Goal: Task Accomplishment & Management: Manage account settings

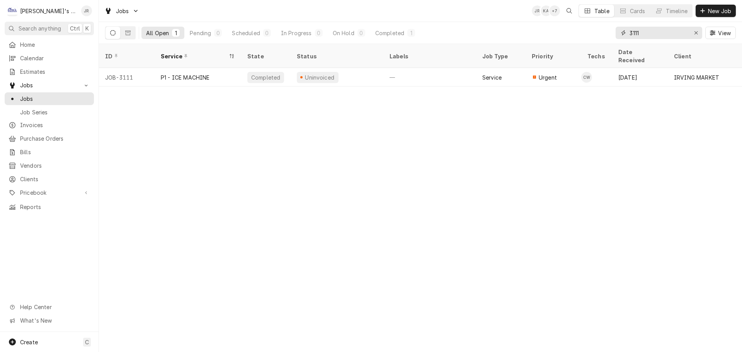
click at [700, 35] on div "Erase input" at bounding box center [697, 33] width 8 height 8
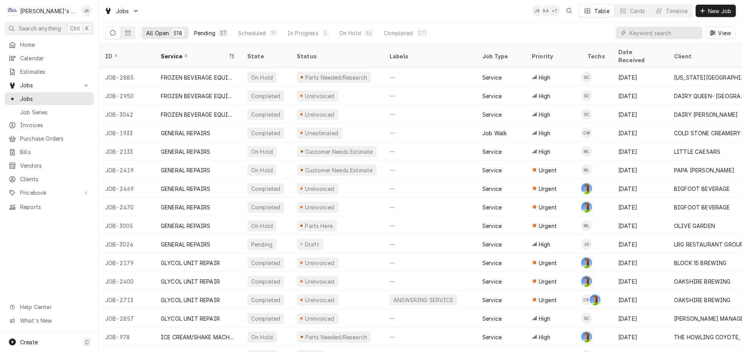
click at [222, 34] on div "37" at bounding box center [223, 33] width 7 height 8
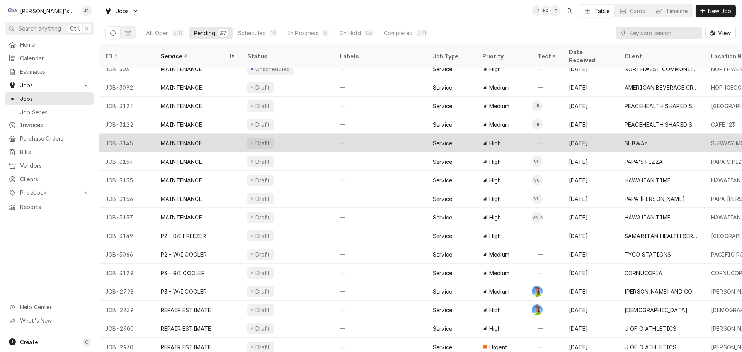
scroll to position [362, 0]
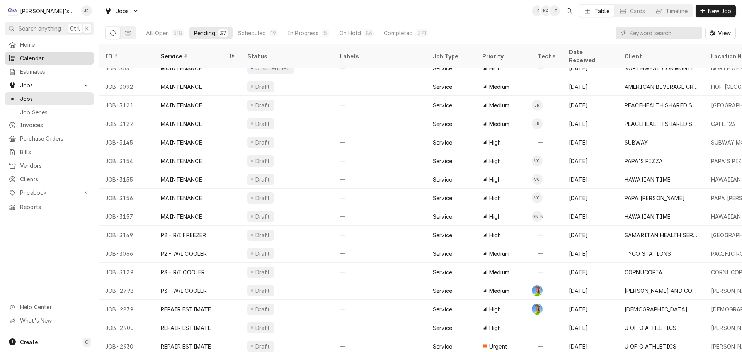
click at [29, 54] on span "Calendar" at bounding box center [55, 58] width 70 height 8
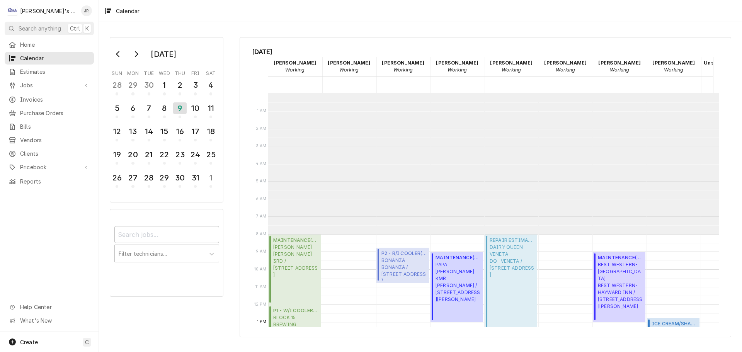
scroll to position [141, 0]
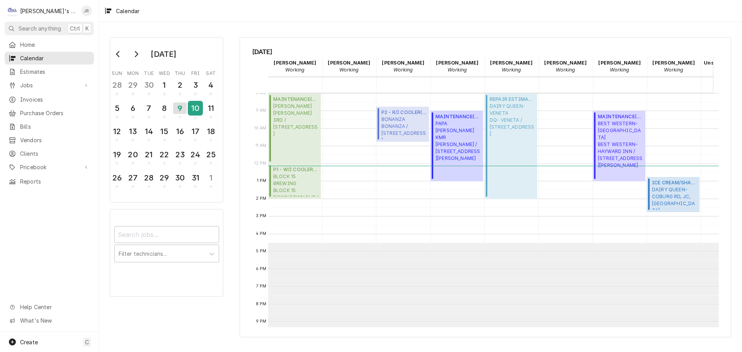
click at [189, 109] on div "10" at bounding box center [196, 108] width 14 height 13
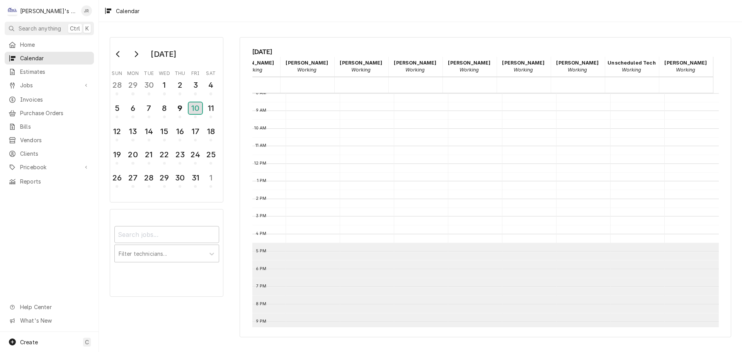
scroll to position [0, 0]
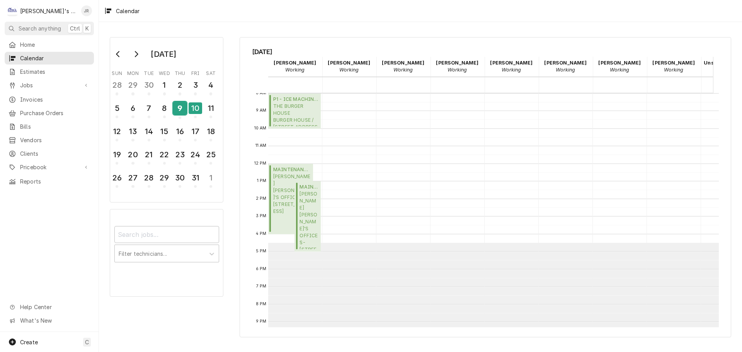
click at [185, 113] on div "9" at bounding box center [180, 108] width 14 height 13
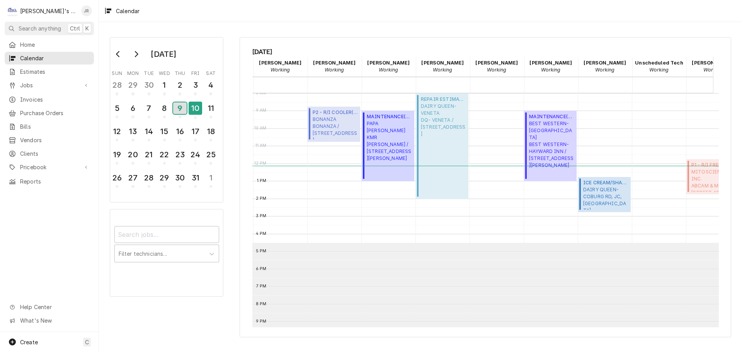
scroll to position [0, 79]
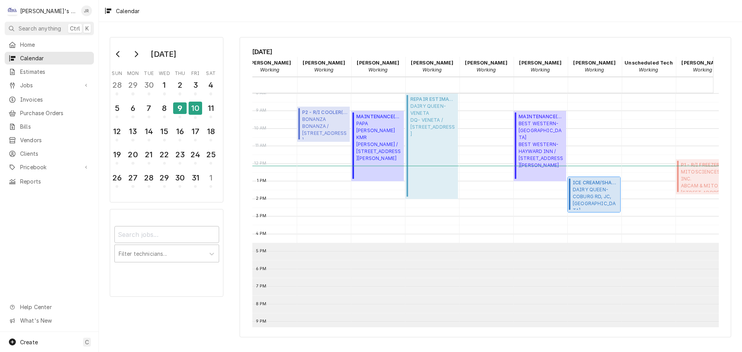
click at [597, 186] on span "DAIRY QUEEN- COBURG RD, JC, SPRINGFIELD DQ SPRINGFIELD / 4708 MAIN ST, SPRINGFI…" at bounding box center [595, 198] width 45 height 24
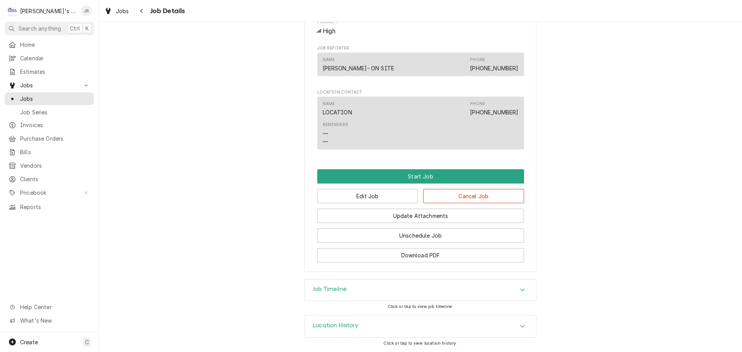
scroll to position [471, 0]
click at [120, 14] on span "Jobs" at bounding box center [122, 11] width 13 height 8
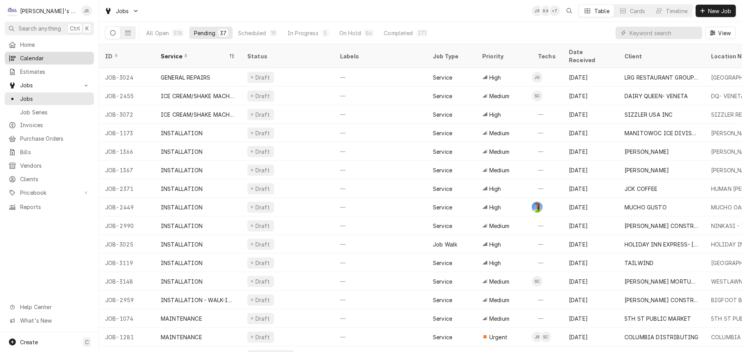
click at [55, 58] on span "Calendar" at bounding box center [55, 58] width 70 height 8
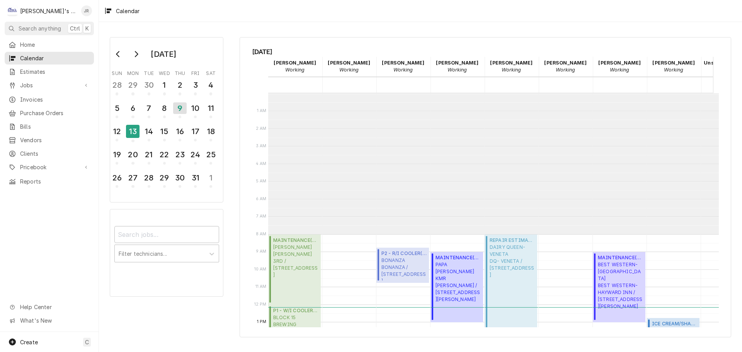
scroll to position [141, 0]
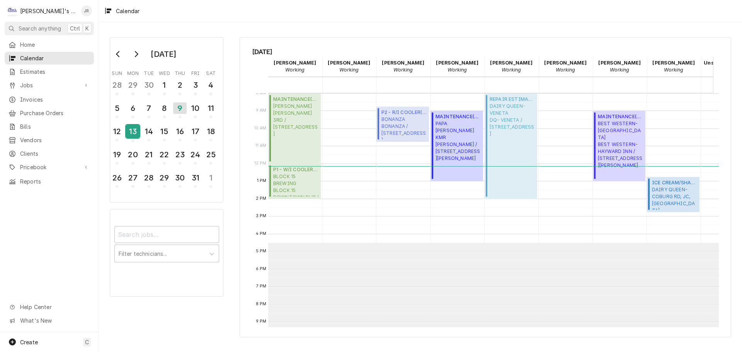
click at [134, 135] on div "13" at bounding box center [133, 131] width 14 height 13
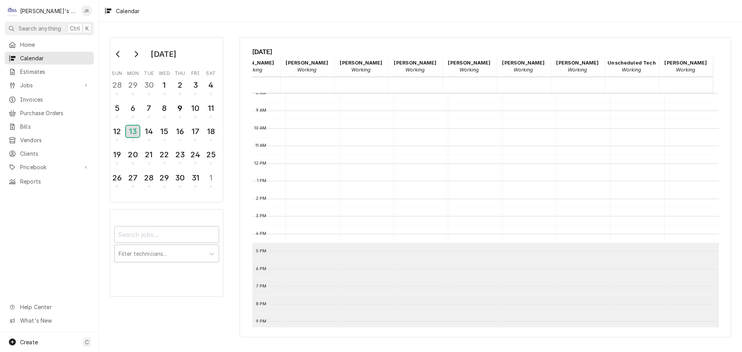
scroll to position [0, 0]
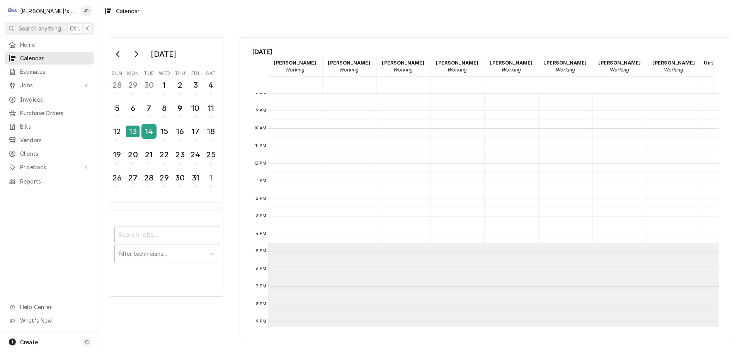
click at [148, 133] on div "14" at bounding box center [149, 131] width 14 height 13
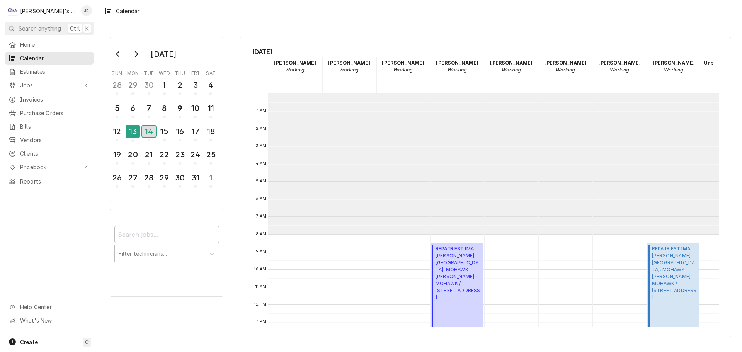
scroll to position [141, 0]
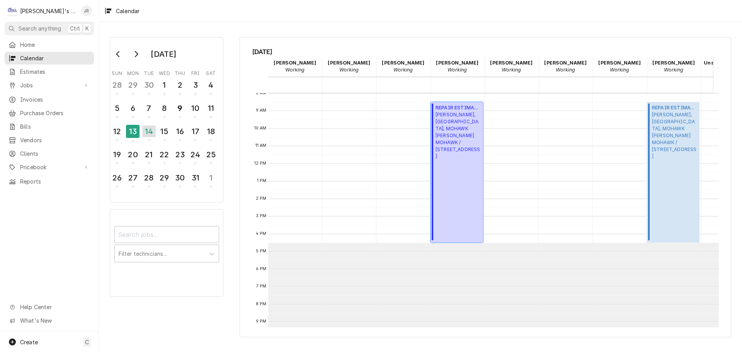
click at [461, 146] on span "MCDONALD'S JC, COBURG, MOHAWK MCDONALD'S MOHAWK / 1565 MOHAWK BLVD, SPRINGFIELD…" at bounding box center [458, 135] width 45 height 49
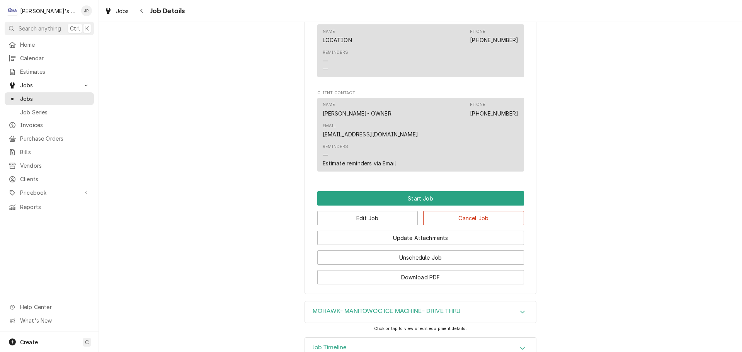
scroll to position [820, 0]
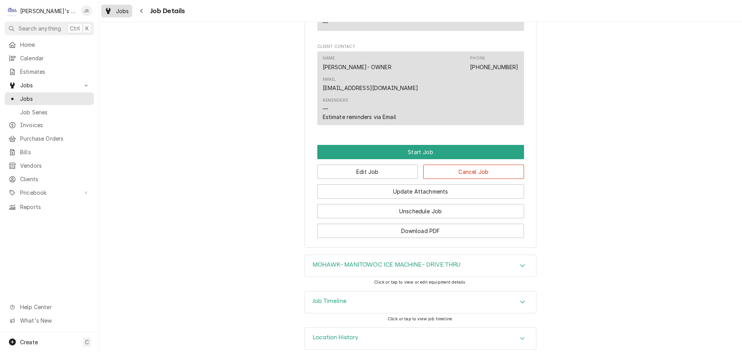
click at [108, 11] on icon "Dynamic Content Wrapper" at bounding box center [108, 11] width 5 height 6
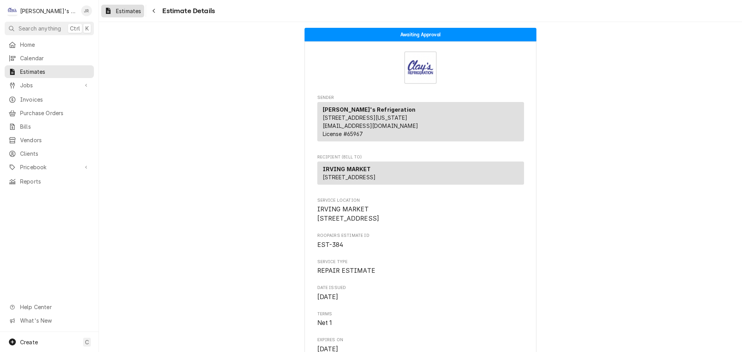
click at [122, 15] on div "Estimates" at bounding box center [123, 11] width 40 height 10
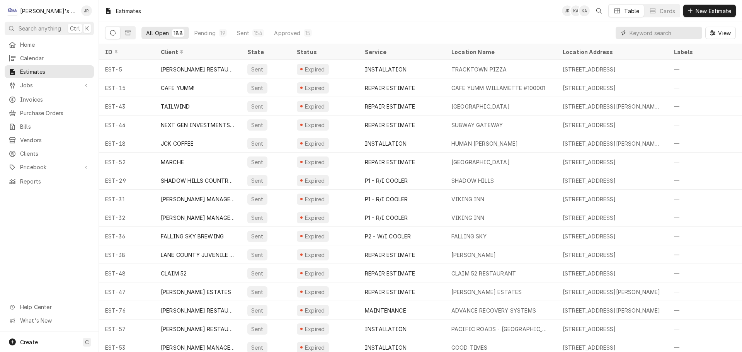
click at [649, 36] on input "Dynamic Content Wrapper" at bounding box center [664, 33] width 69 height 12
type input "2978"
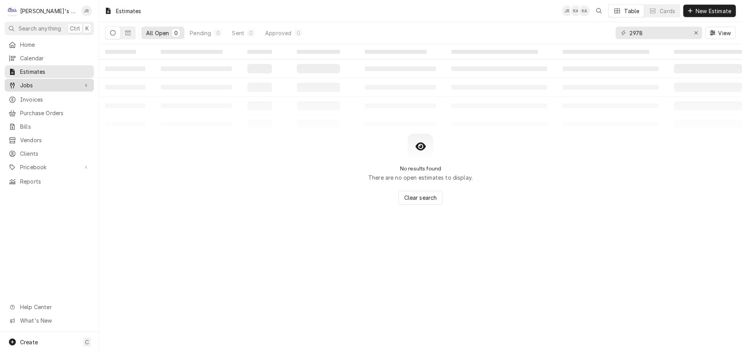
drag, startPoint x: 35, startPoint y: 80, endPoint x: 60, endPoint y: 77, distance: 25.3
click at [35, 81] on span "Jobs" at bounding box center [49, 85] width 58 height 8
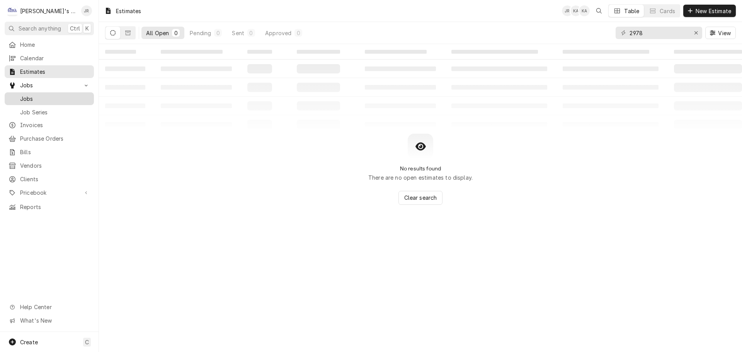
click at [39, 99] on span "Jobs" at bounding box center [55, 99] width 70 height 8
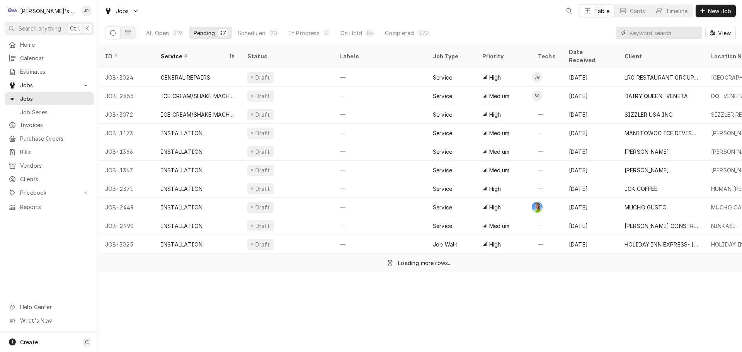
click at [689, 36] on input "Dynamic Content Wrapper" at bounding box center [664, 33] width 69 height 12
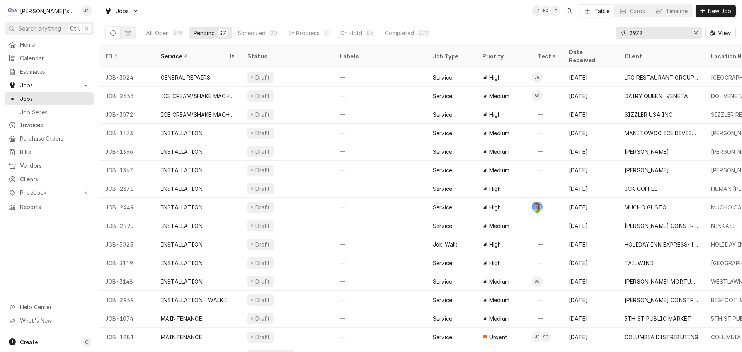
type input "2978"
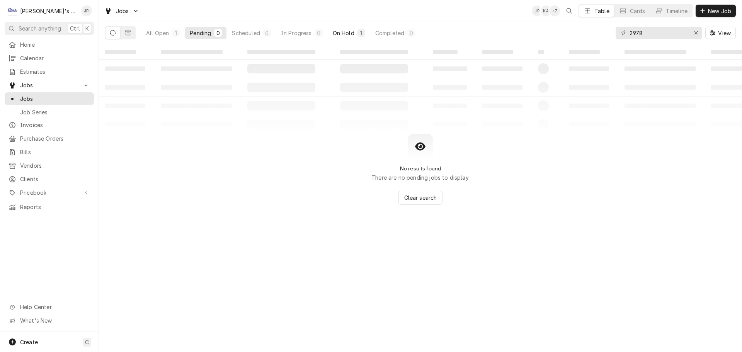
click at [341, 28] on button "On Hold 1" at bounding box center [349, 33] width 42 height 12
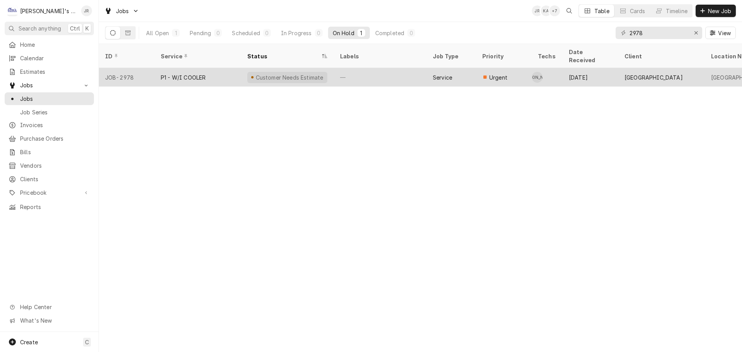
click at [227, 74] on div "P1 - W/I COOLER" at bounding box center [198, 77] width 87 height 19
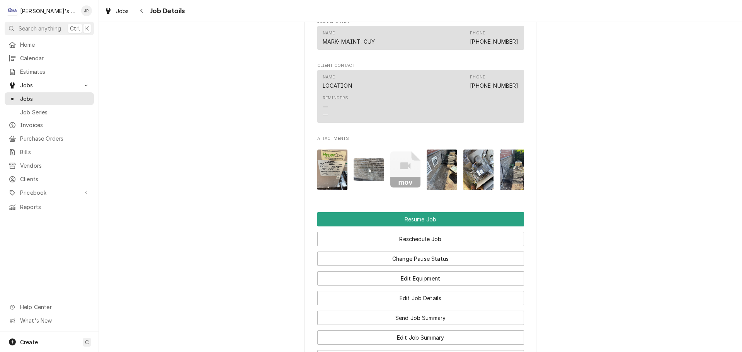
scroll to position [967, 0]
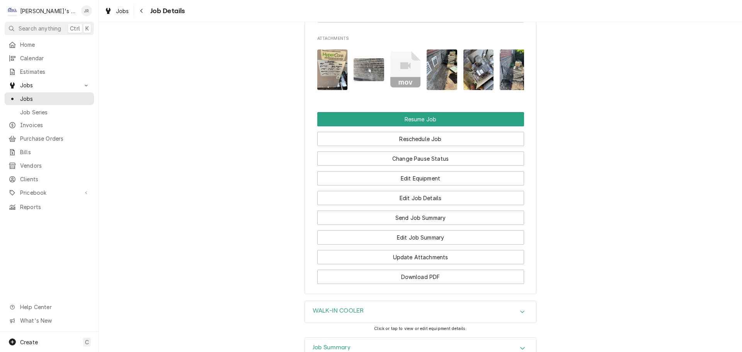
click at [329, 78] on img "Attachments" at bounding box center [332, 69] width 31 height 41
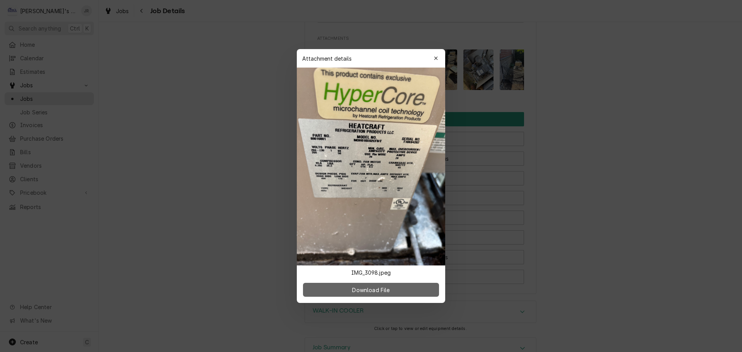
click at [382, 288] on span "Download File" at bounding box center [371, 290] width 41 height 8
click at [437, 59] on icon "button" at bounding box center [436, 58] width 4 height 5
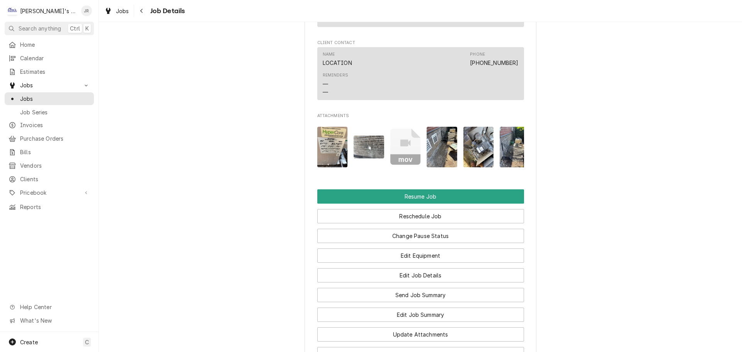
scroll to position [0, 49]
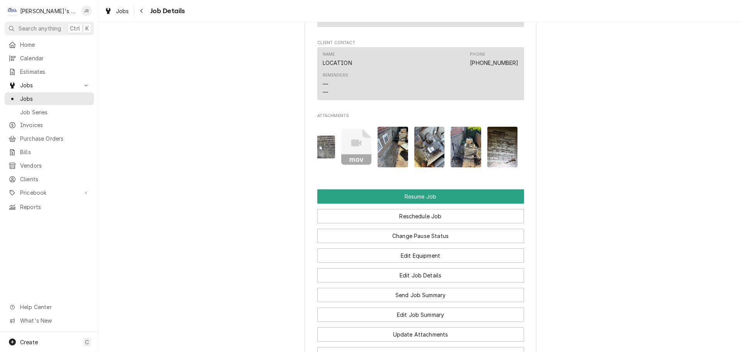
click at [504, 150] on img "Attachments" at bounding box center [503, 147] width 31 height 41
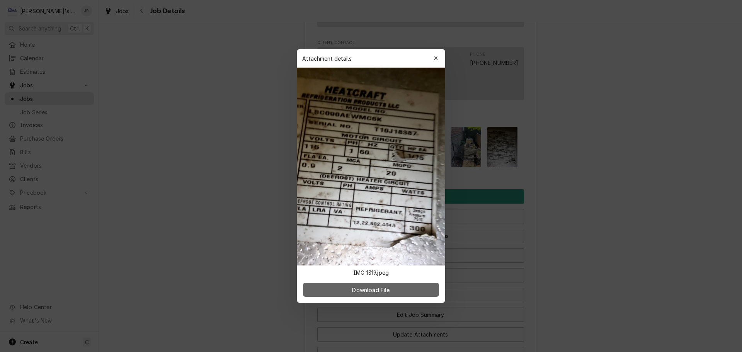
click at [379, 285] on button "Download File" at bounding box center [371, 290] width 136 height 14
click at [439, 59] on div "button" at bounding box center [436, 59] width 8 height 8
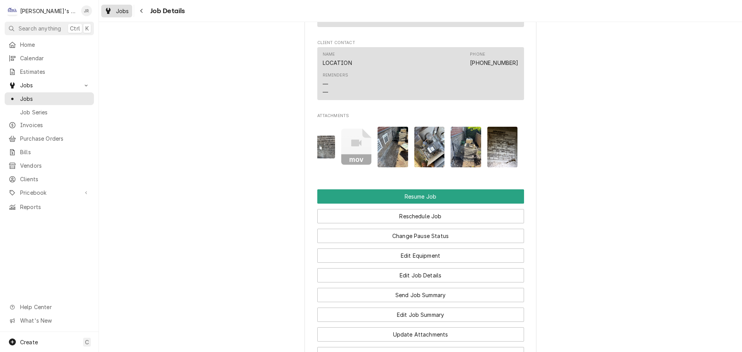
click at [112, 14] on div "Dynamic Content Wrapper" at bounding box center [108, 10] width 8 height 9
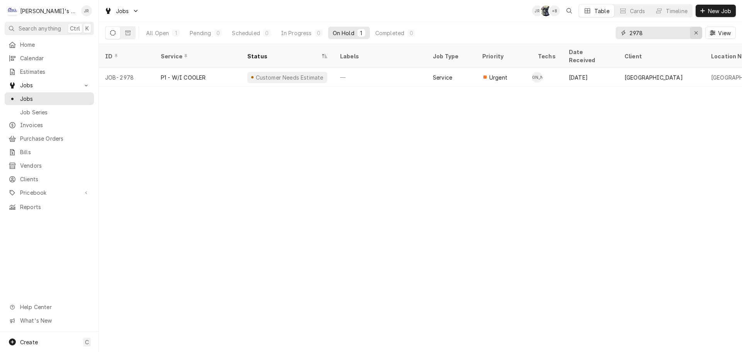
click at [693, 34] on div "Erase input" at bounding box center [697, 33] width 8 height 8
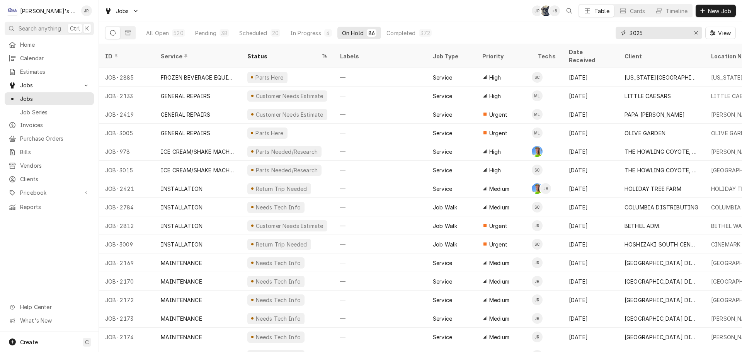
type input "3025"
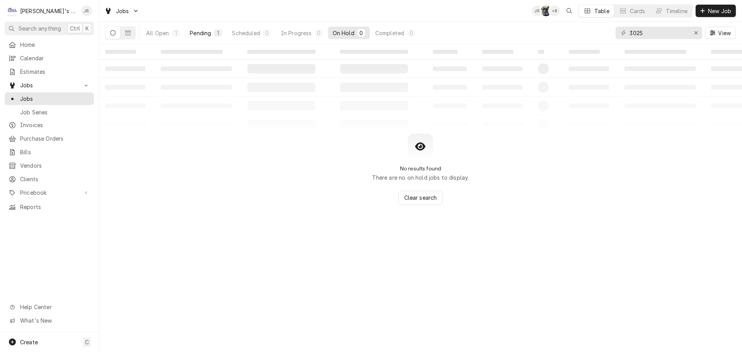
click at [201, 33] on div "Pending" at bounding box center [200, 33] width 21 height 8
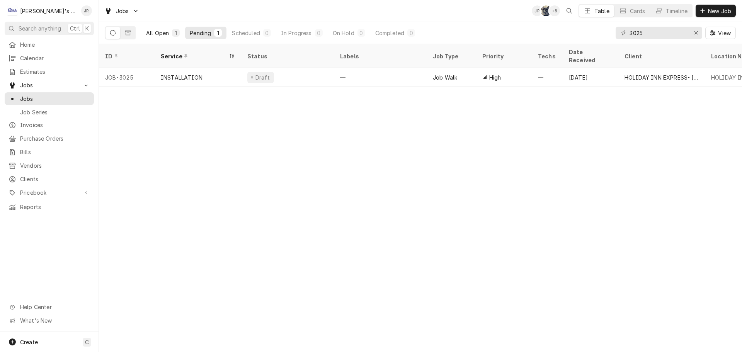
click at [161, 35] on div "All Open" at bounding box center [157, 33] width 23 height 8
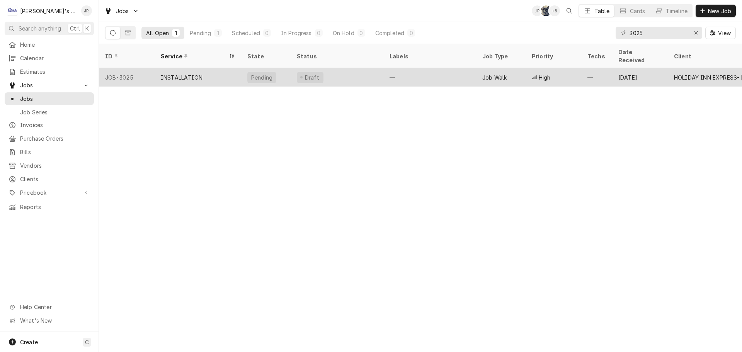
click at [360, 69] on div "Draft" at bounding box center [337, 77] width 93 height 19
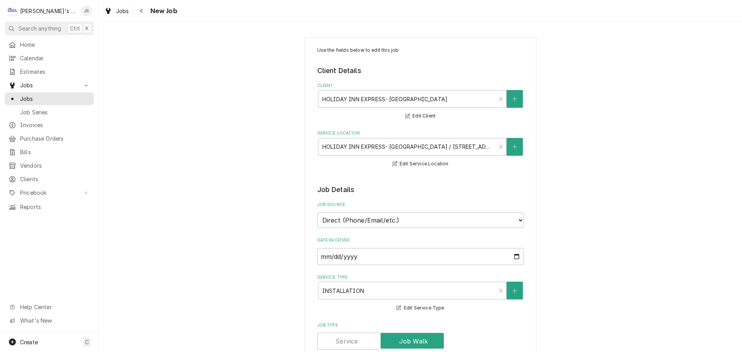
type textarea "x"
click at [120, 15] on div "Jobs" at bounding box center [117, 11] width 28 height 10
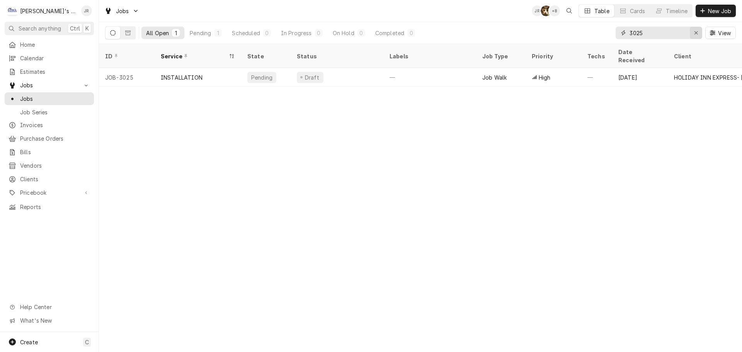
click at [697, 34] on icon "Erase input" at bounding box center [697, 32] width 4 height 5
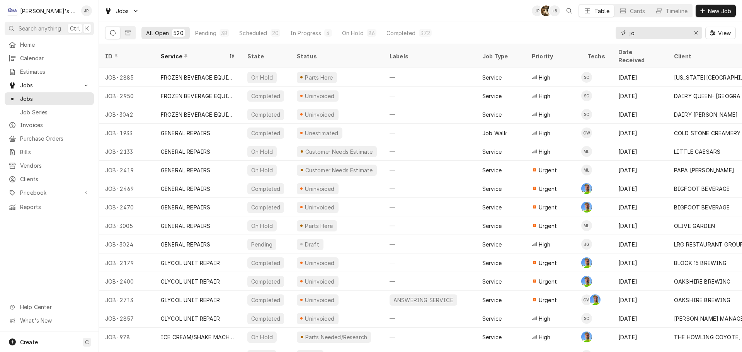
type input "j"
type input "holiday inn"
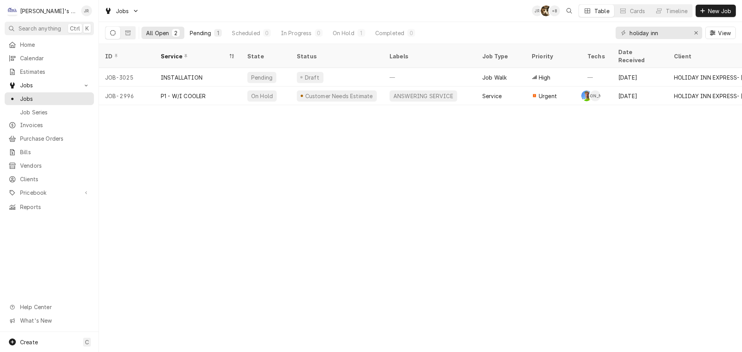
click at [203, 33] on div "Pending" at bounding box center [200, 33] width 21 height 8
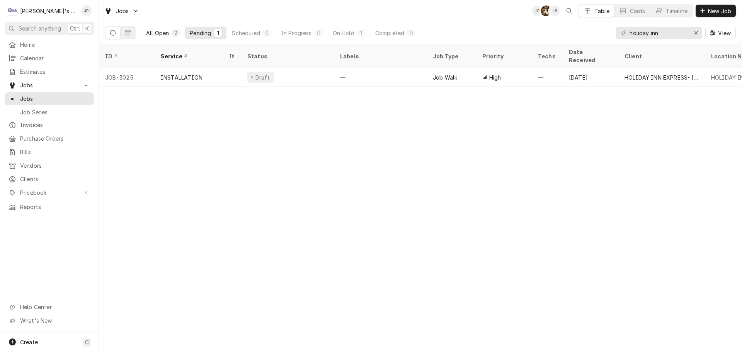
click at [159, 35] on div "All Open" at bounding box center [157, 33] width 23 height 8
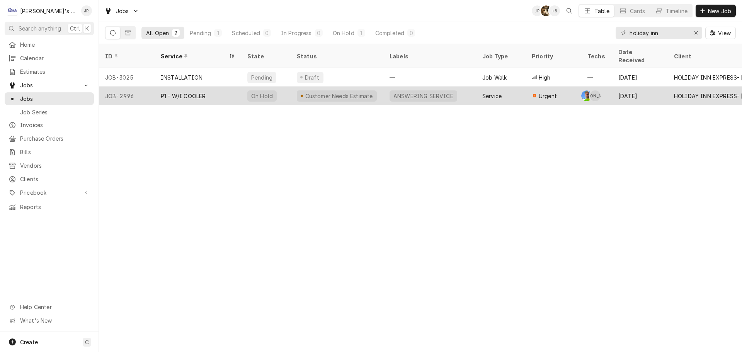
click at [231, 87] on div "P1 - W/I COOLER" at bounding box center [198, 96] width 87 height 19
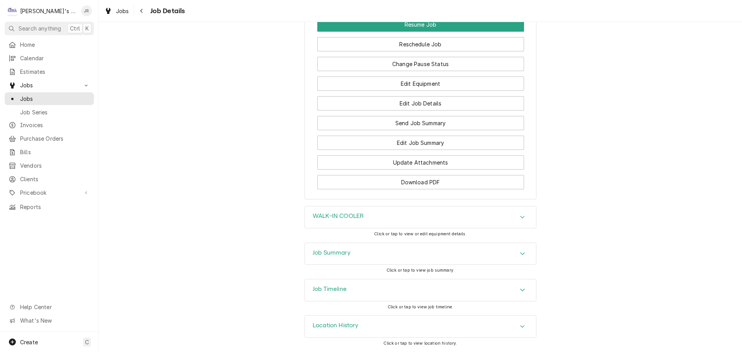
scroll to position [1023, 0]
click at [396, 184] on button "Download PDF" at bounding box center [420, 182] width 207 height 14
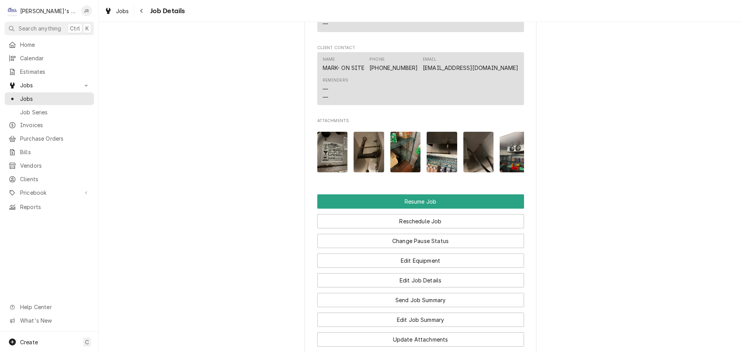
scroll to position [829, 0]
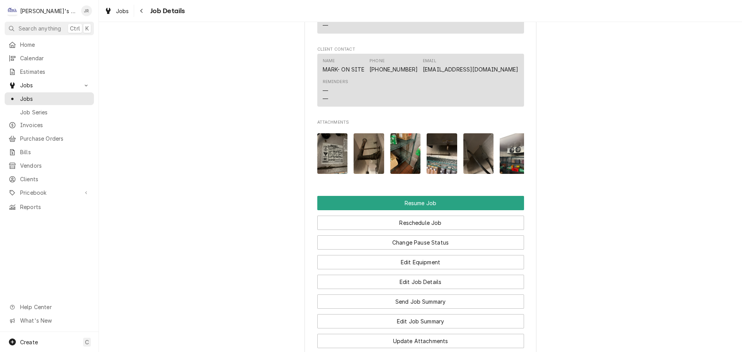
click at [330, 162] on img "Attachments" at bounding box center [332, 153] width 31 height 41
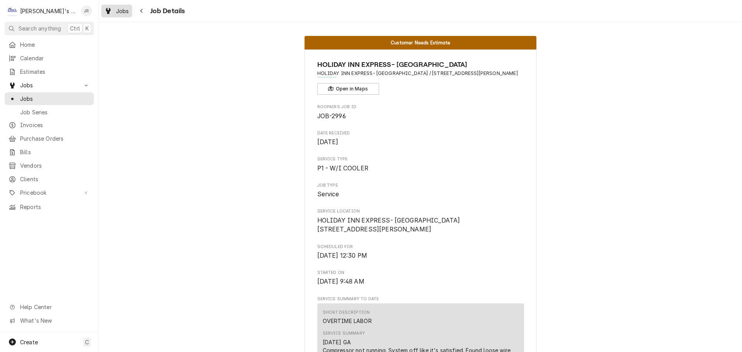
click at [118, 12] on span "Jobs" at bounding box center [122, 11] width 13 height 8
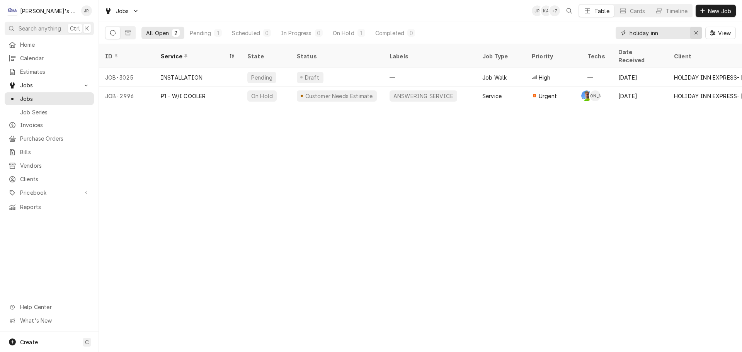
click at [698, 36] on div "Erase input" at bounding box center [697, 33] width 8 height 8
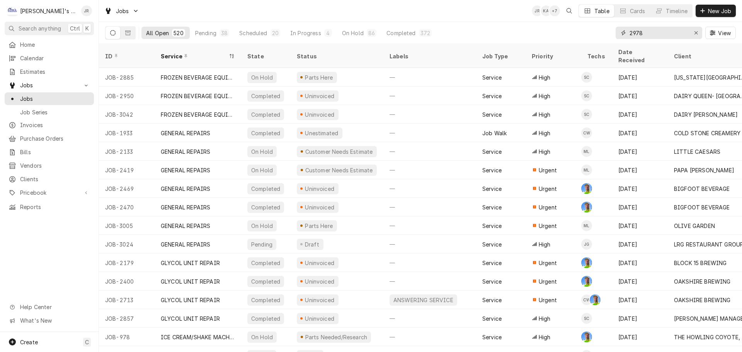
type input "2978"
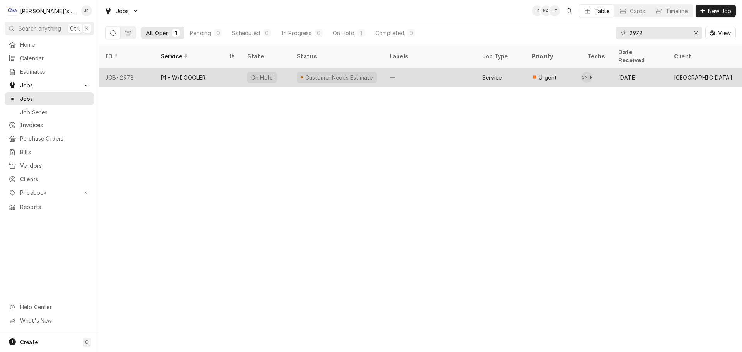
click at [220, 71] on div "P1 - W/I COOLER" at bounding box center [198, 77] width 87 height 19
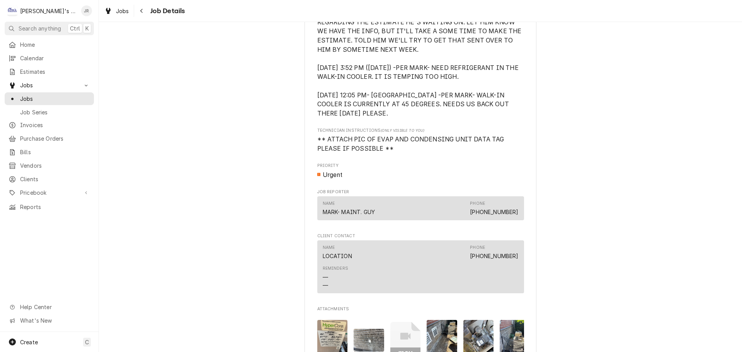
scroll to position [812, 0]
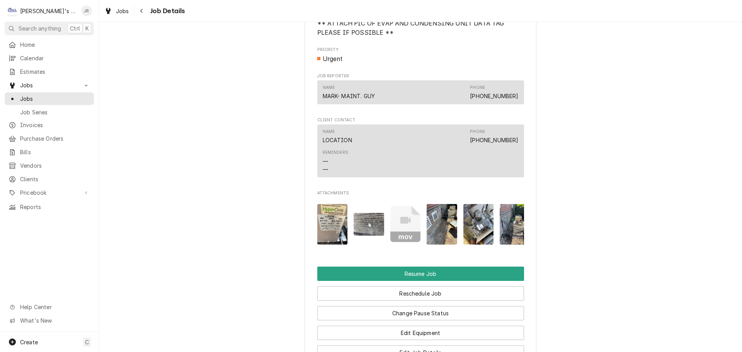
click at [329, 222] on img "Attachments" at bounding box center [332, 224] width 31 height 41
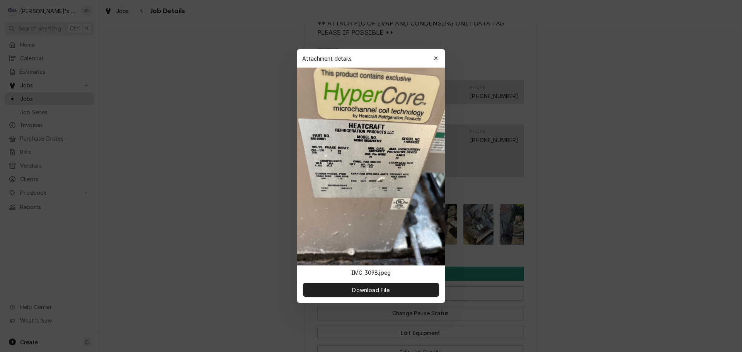
drag, startPoint x: 412, startPoint y: 290, endPoint x: 485, endPoint y: 230, distance: 94.0
click at [413, 289] on button "Download File" at bounding box center [371, 290] width 136 height 14
click at [437, 61] on div "button" at bounding box center [436, 59] width 8 height 8
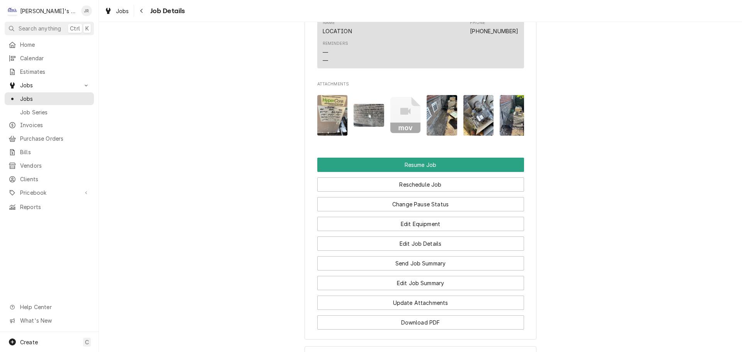
scroll to position [928, 0]
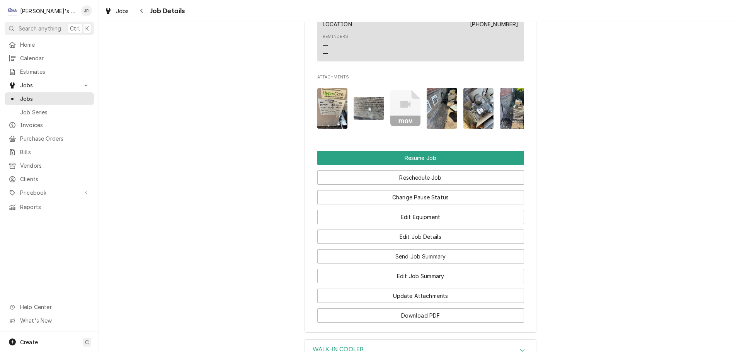
click at [326, 121] on img "Attachments" at bounding box center [332, 108] width 31 height 41
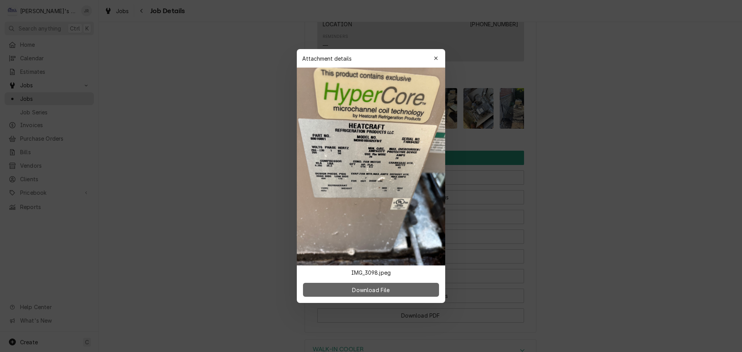
click at [411, 294] on button "Download File" at bounding box center [371, 290] width 136 height 14
click at [433, 56] on div "button" at bounding box center [436, 59] width 8 height 8
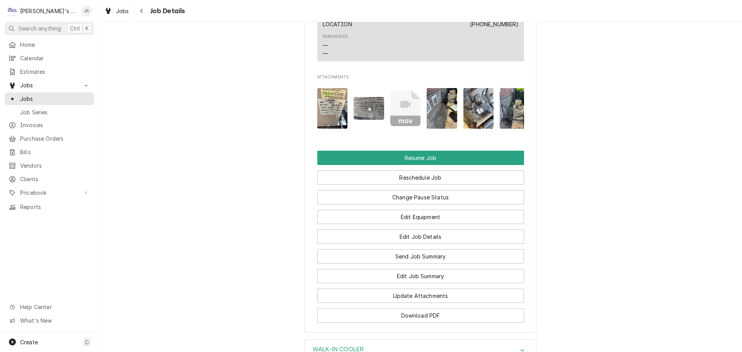
scroll to position [0, 49]
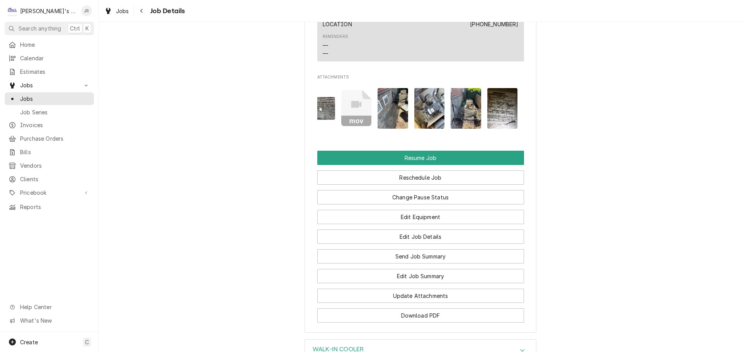
click at [502, 129] on img "Attachments" at bounding box center [503, 108] width 31 height 41
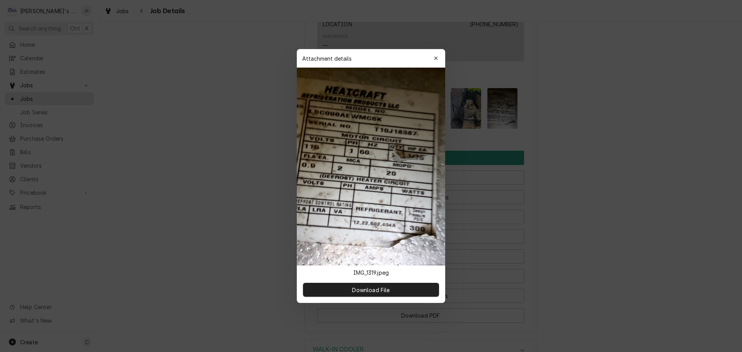
click at [439, 59] on div "button" at bounding box center [436, 59] width 8 height 8
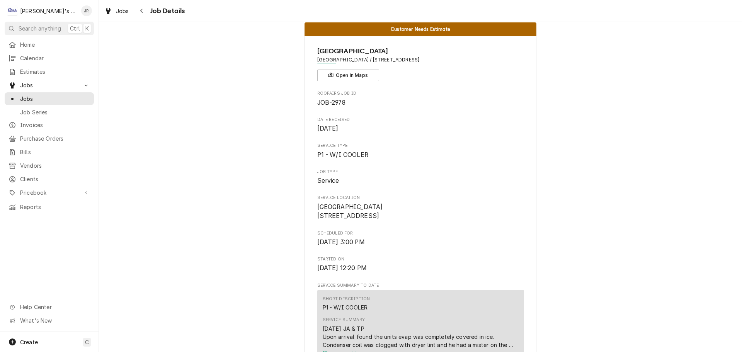
scroll to position [0, 0]
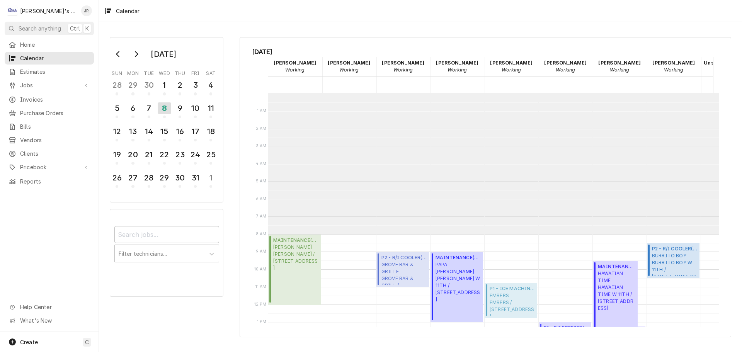
scroll to position [40, 0]
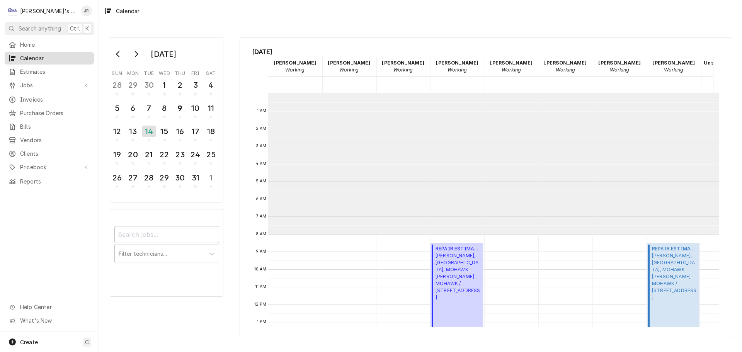
scroll to position [141, 0]
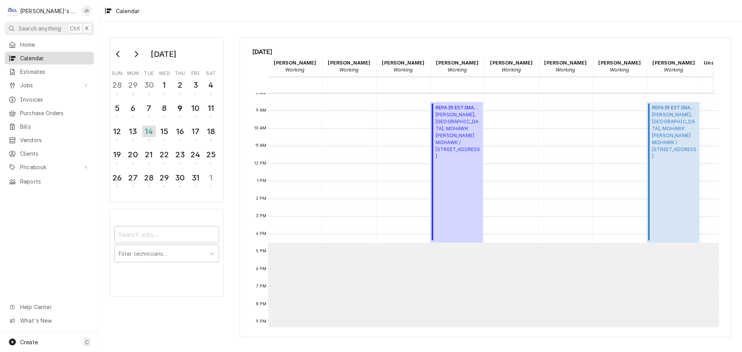
click at [50, 56] on span "Calendar" at bounding box center [55, 58] width 70 height 8
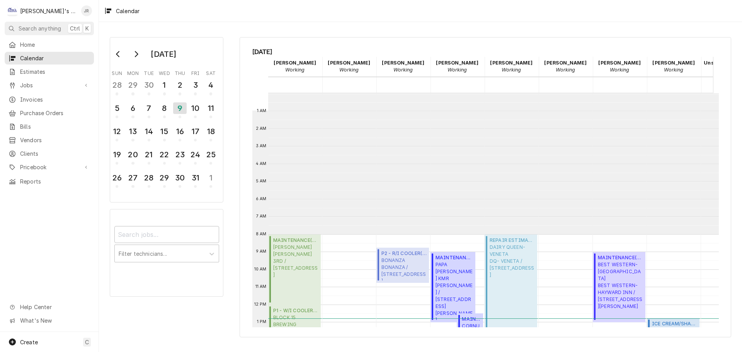
scroll to position [141, 0]
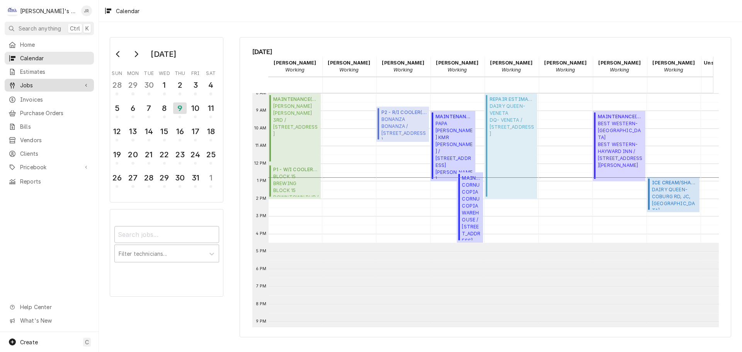
click at [58, 82] on span "Jobs" at bounding box center [49, 85] width 58 height 8
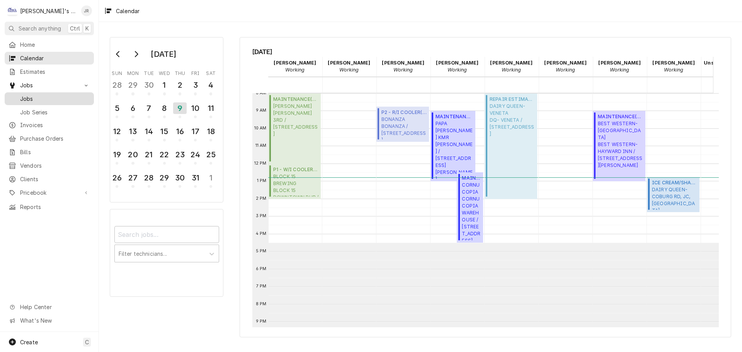
click at [57, 95] on span "Jobs" at bounding box center [55, 99] width 70 height 8
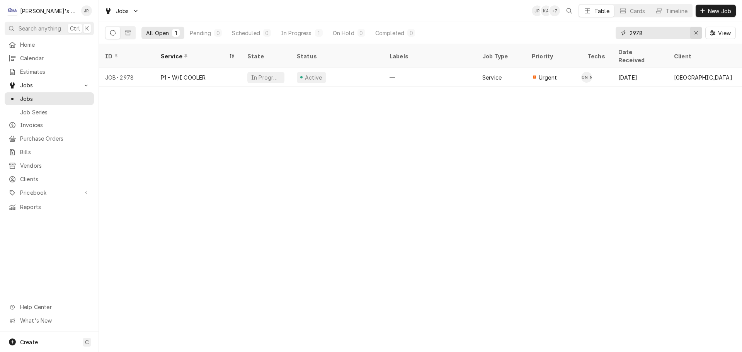
click at [694, 32] on div "Erase input" at bounding box center [697, 33] width 8 height 8
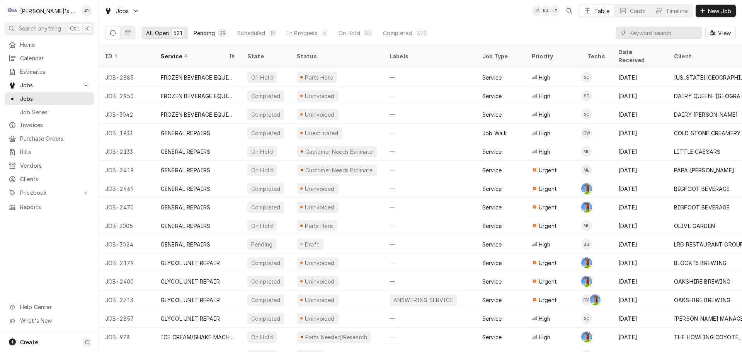
click at [200, 34] on div "Pending" at bounding box center [204, 33] width 21 height 8
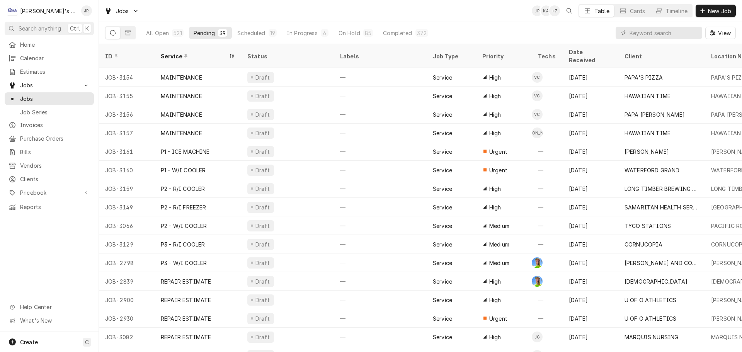
scroll to position [436, 0]
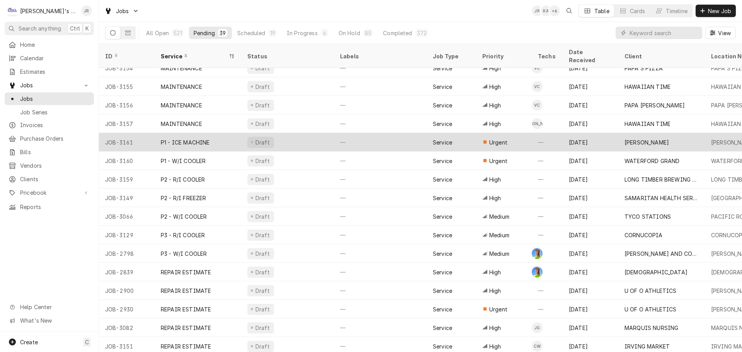
click at [310, 133] on div "Draft" at bounding box center [287, 142] width 93 height 19
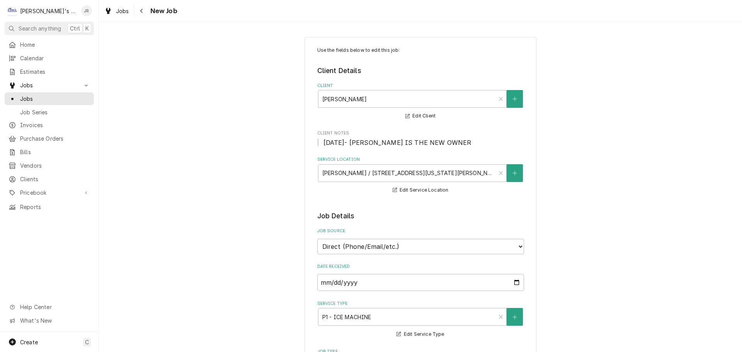
type textarea "x"
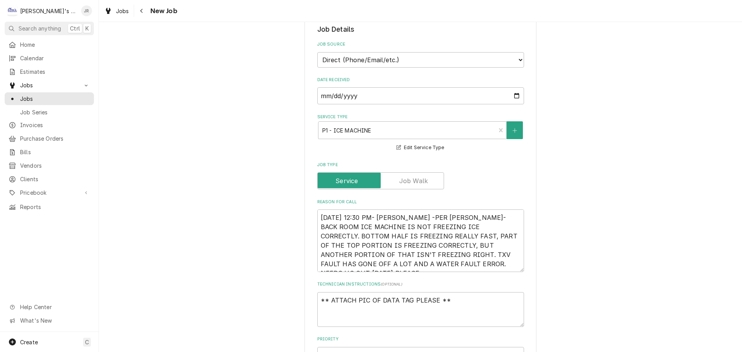
scroll to position [193, 0]
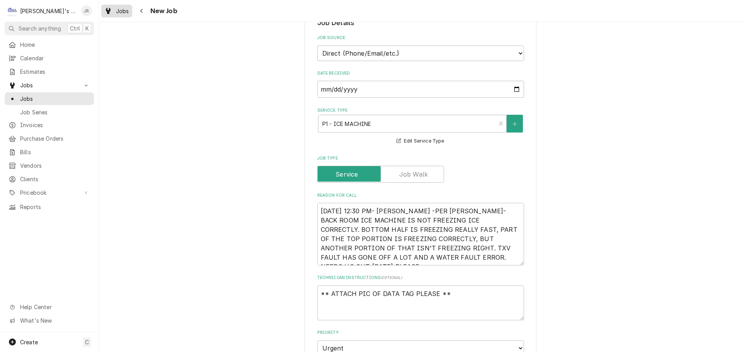
click at [125, 13] on span "Jobs" at bounding box center [122, 11] width 13 height 8
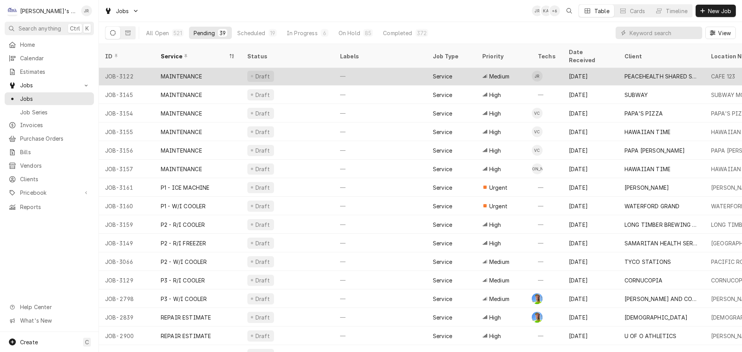
scroll to position [418, 0]
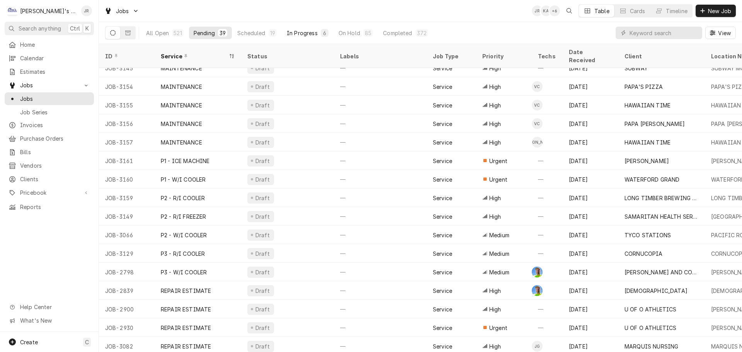
click at [304, 32] on div "In Progress" at bounding box center [302, 33] width 31 height 8
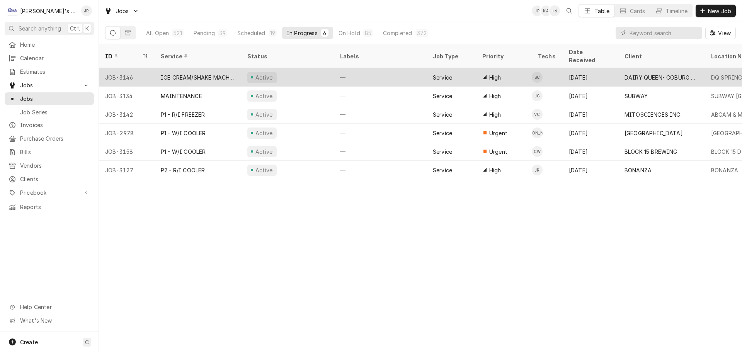
click at [308, 68] on div "Active" at bounding box center [287, 77] width 93 height 19
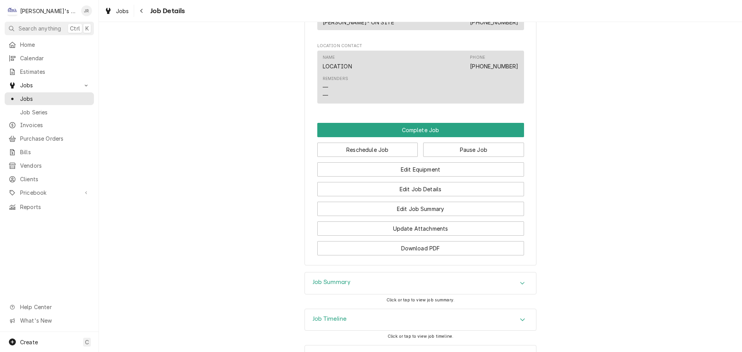
scroll to position [573, 0]
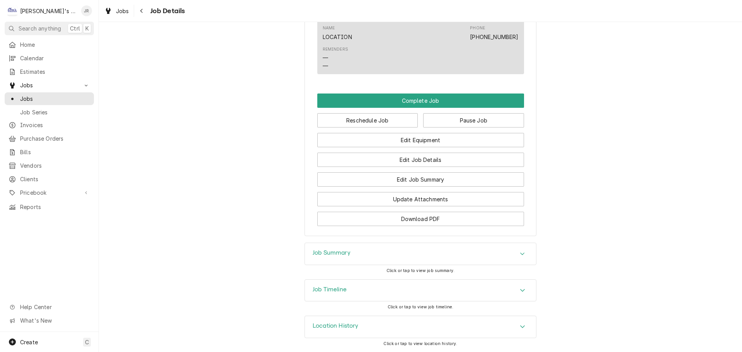
click at [341, 290] on h3 "Job Timeline" at bounding box center [330, 289] width 34 height 7
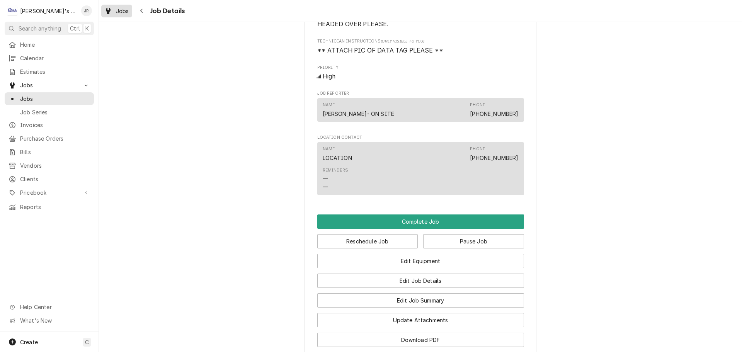
scroll to position [439, 0]
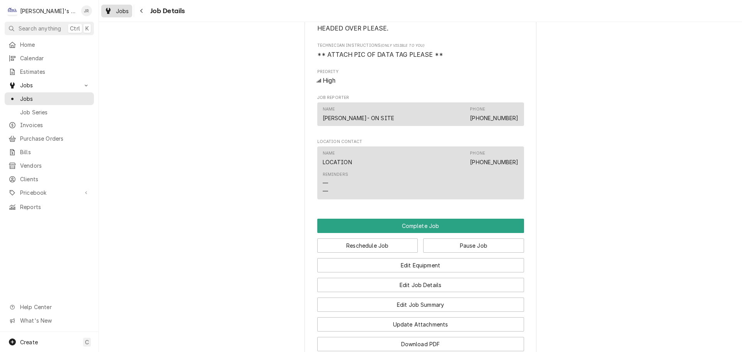
click at [111, 10] on div "Dynamic Content Wrapper" at bounding box center [108, 10] width 8 height 9
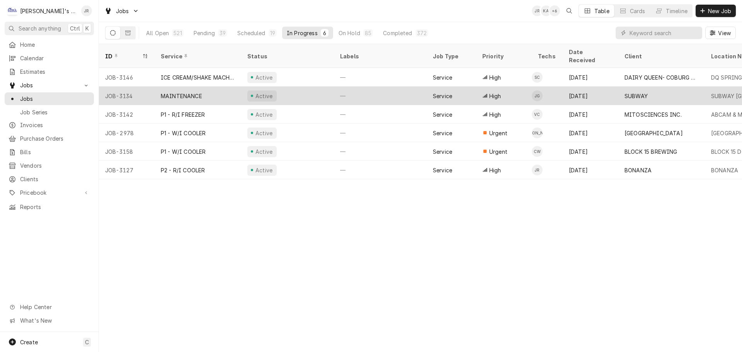
click at [316, 87] on div "Active" at bounding box center [287, 96] width 93 height 19
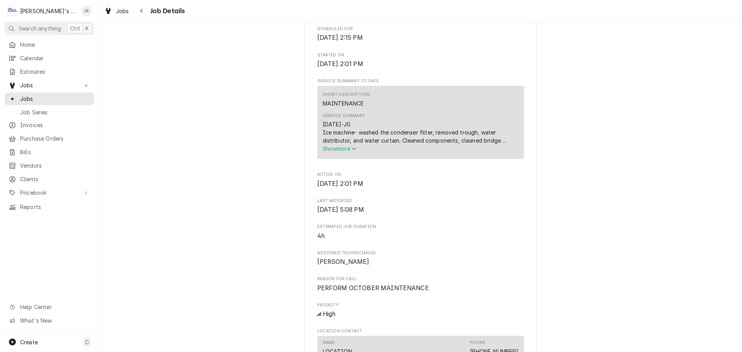
scroll to position [348, 0]
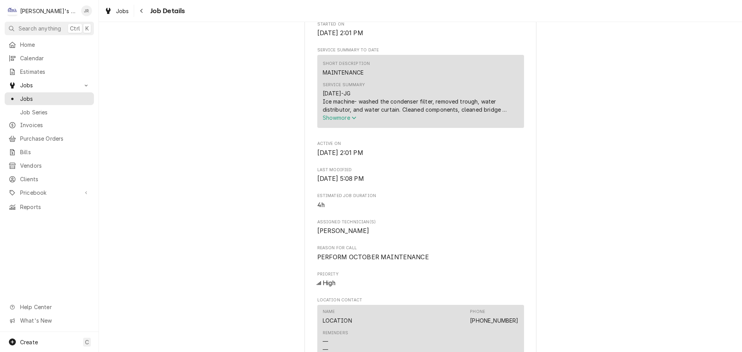
click at [343, 119] on span "Show more" at bounding box center [340, 117] width 34 height 7
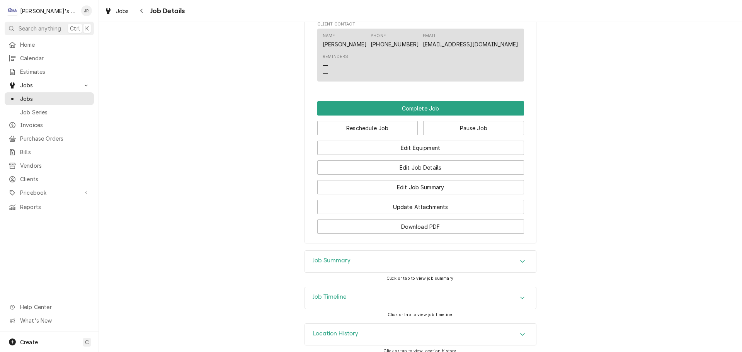
scroll to position [722, 0]
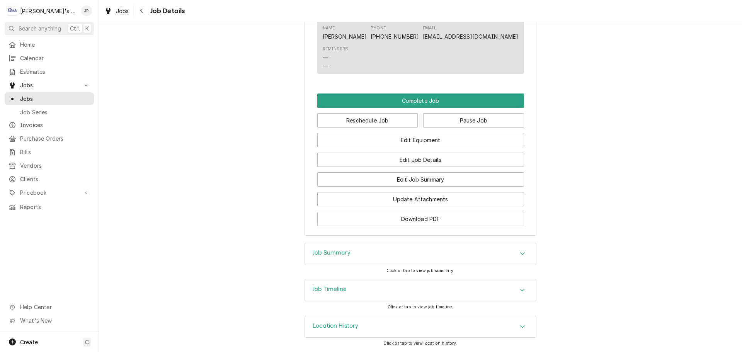
click at [372, 291] on div "Job Timeline" at bounding box center [420, 291] width 231 height 22
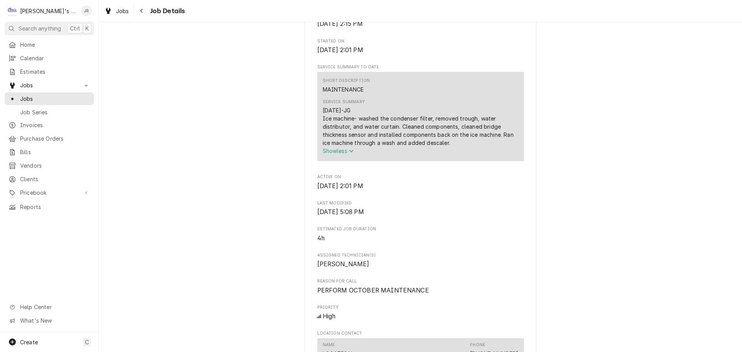
scroll to position [227, 0]
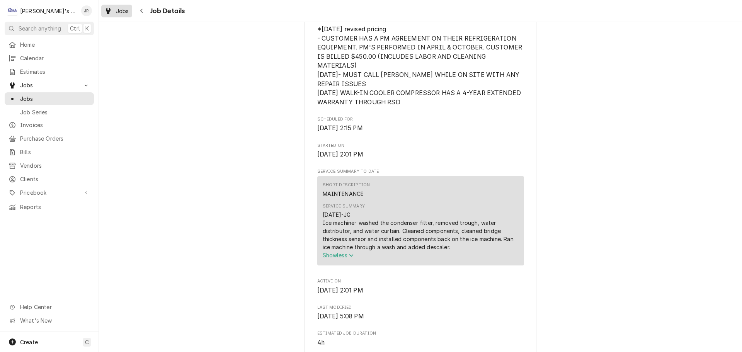
click at [117, 16] on link "Jobs" at bounding box center [116, 11] width 31 height 13
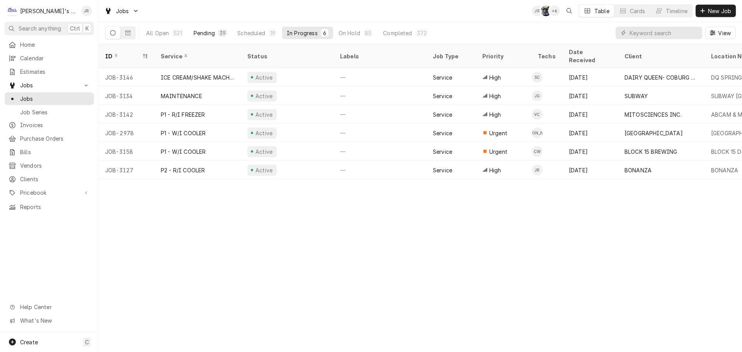
click at [209, 34] on div "Pending" at bounding box center [204, 33] width 21 height 8
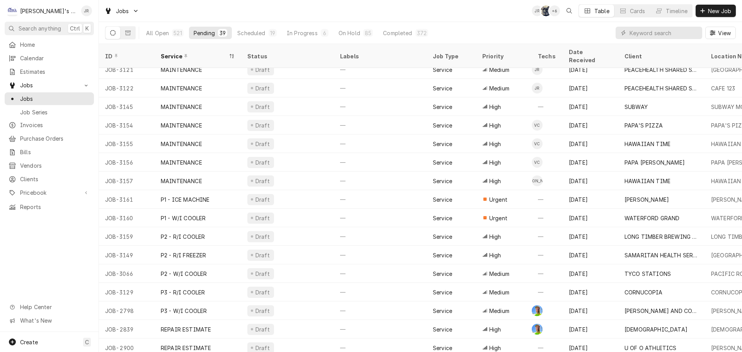
scroll to position [381, 0]
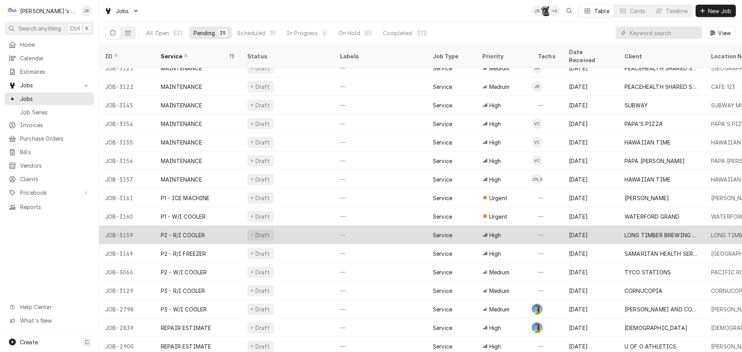
click at [298, 226] on div "Draft" at bounding box center [287, 235] width 93 height 19
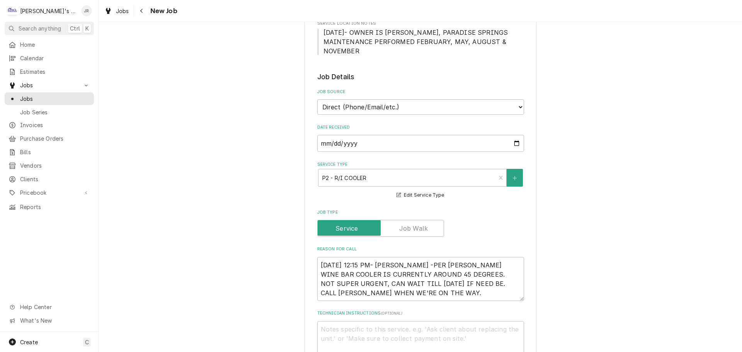
scroll to position [309, 0]
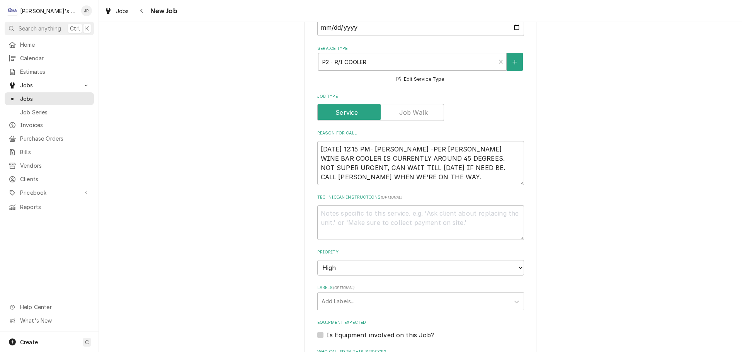
type textarea "x"
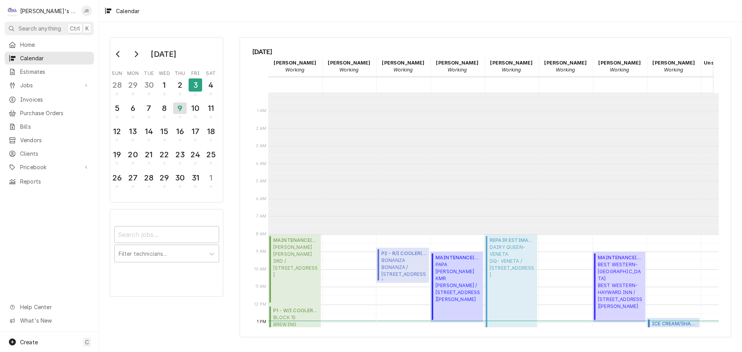
scroll to position [141, 79]
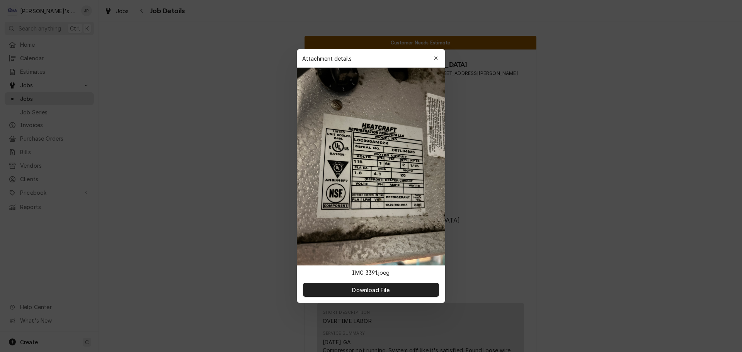
scroll to position [829, 0]
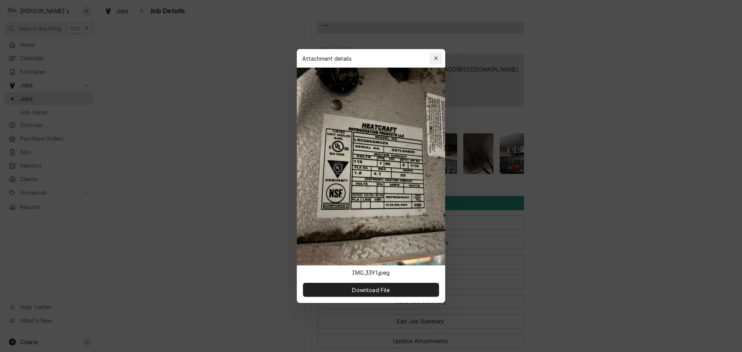
click at [437, 58] on icon "button" at bounding box center [436, 58] width 4 height 5
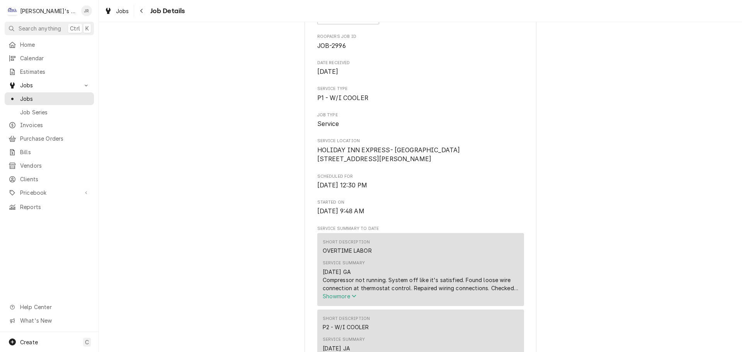
scroll to position [0, 0]
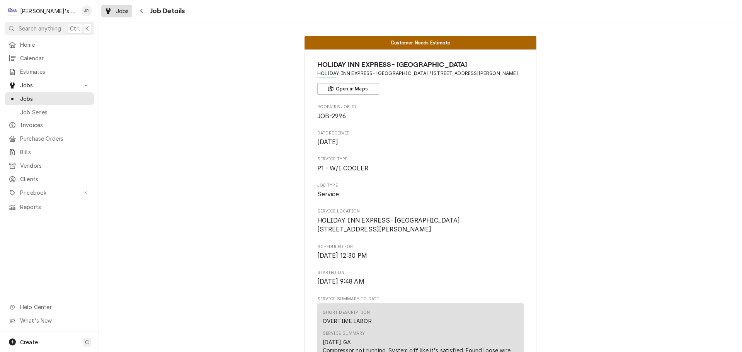
click at [113, 14] on div "Jobs" at bounding box center [117, 11] width 28 height 10
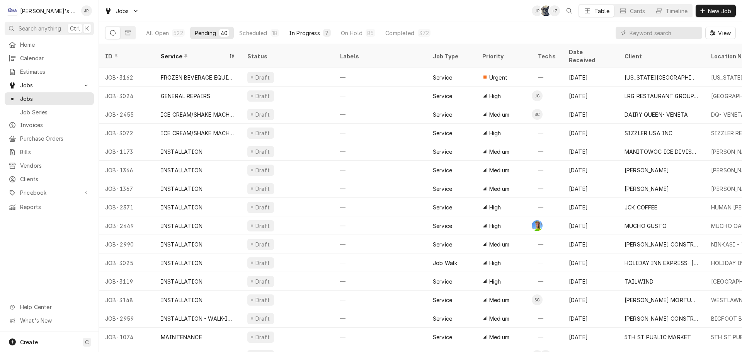
click at [289, 33] on div "In Progress" at bounding box center [304, 33] width 31 height 8
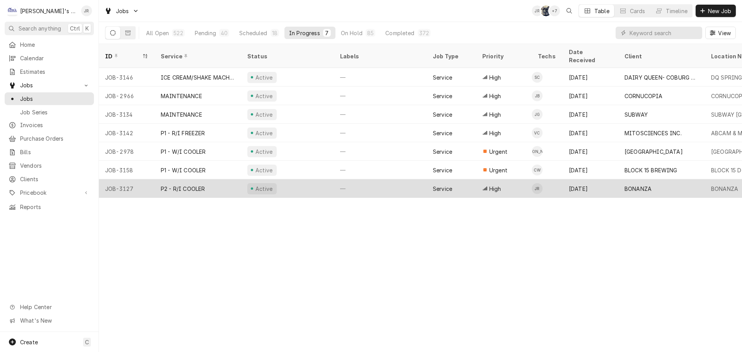
click at [369, 187] on div "—" at bounding box center [380, 188] width 93 height 19
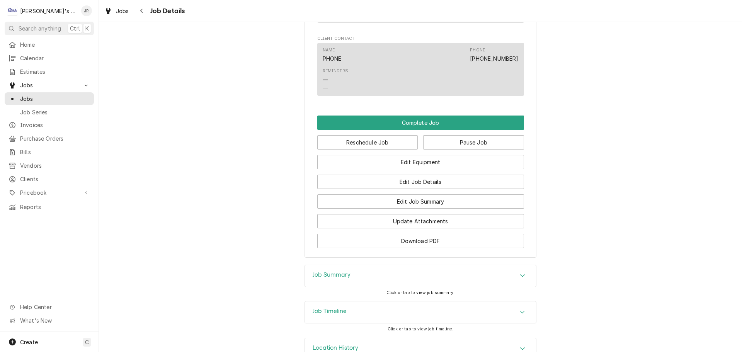
scroll to position [573, 0]
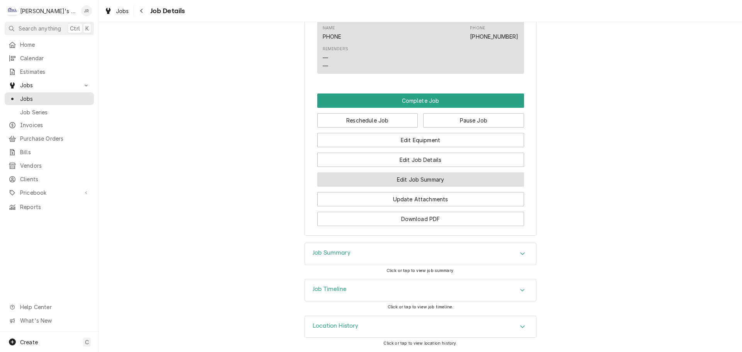
click at [414, 182] on button "Edit Job Summary" at bounding box center [420, 179] width 207 height 14
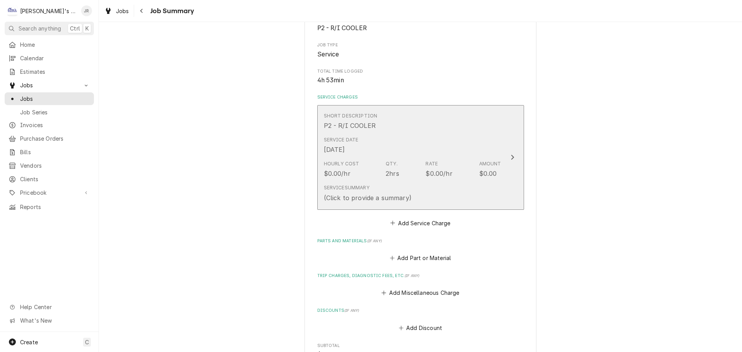
click at [409, 147] on div "Service Date Oct 9, 2025" at bounding box center [413, 145] width 178 height 24
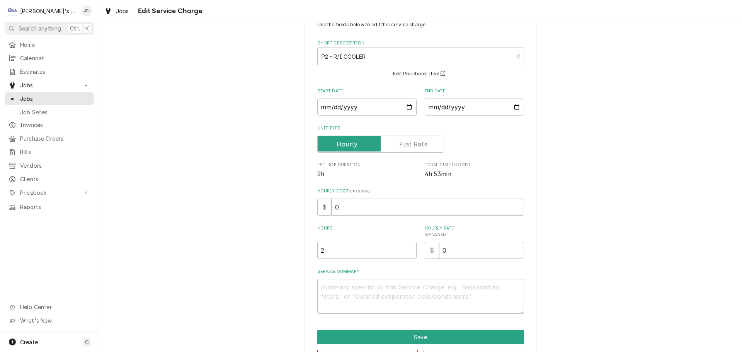
scroll to position [54, 0]
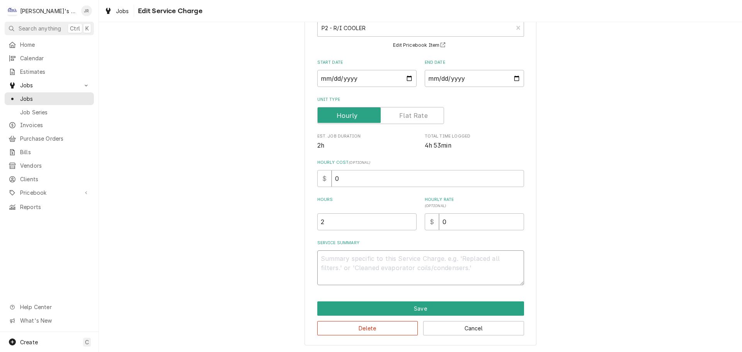
click at [396, 268] on textarea "Service Summary" at bounding box center [420, 268] width 207 height 35
type textarea "x"
type textarea "1"
type textarea "x"
type textarea "10"
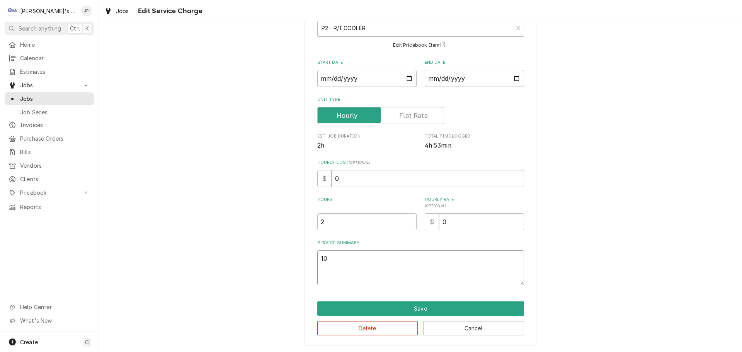
type textarea "x"
type textarea "10/"
type textarea "x"
type textarea "10/9"
type textarea "x"
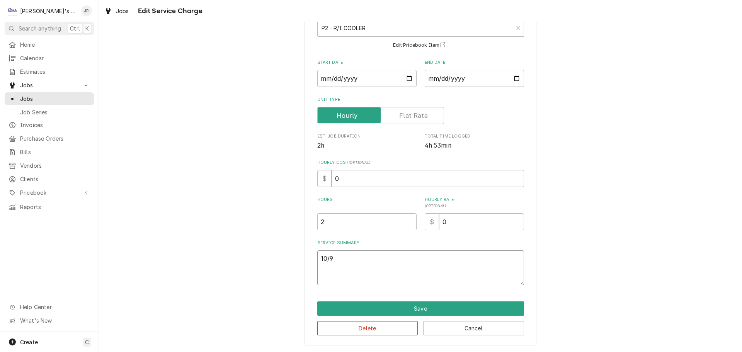
type textarea "10/9/"
type textarea "x"
type textarea "10/9/2"
type textarea "x"
type textarea "10/9/20"
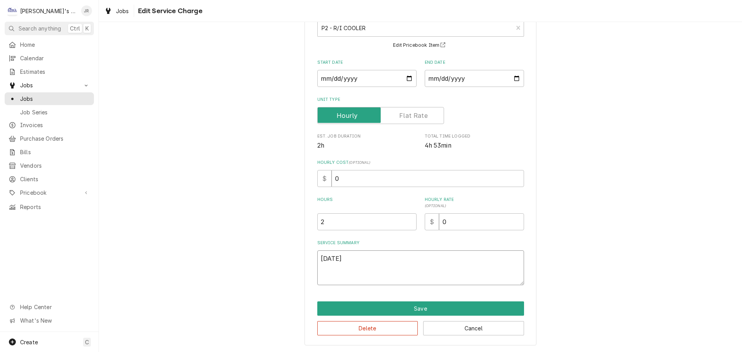
type textarea "x"
type textarea "10/9/202"
type textarea "x"
type textarea "10/9/2025"
type textarea "x"
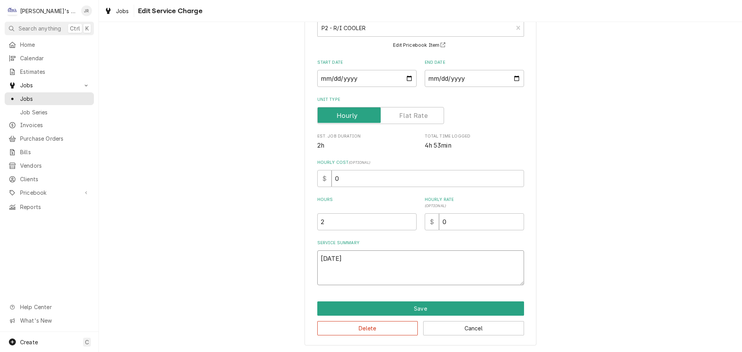
type textarea "10/9/2025"
type textarea "x"
type textarea "10/9/2025 j"
type textarea "x"
type textarea "10/9/2025 jj"
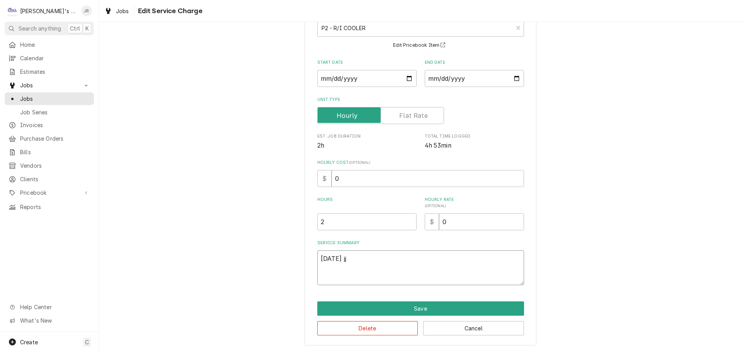
type textarea "x"
type textarea "10/9/2025 jjr"
type textarea "x"
type textarea "10/9/2025 jj"
type textarea "x"
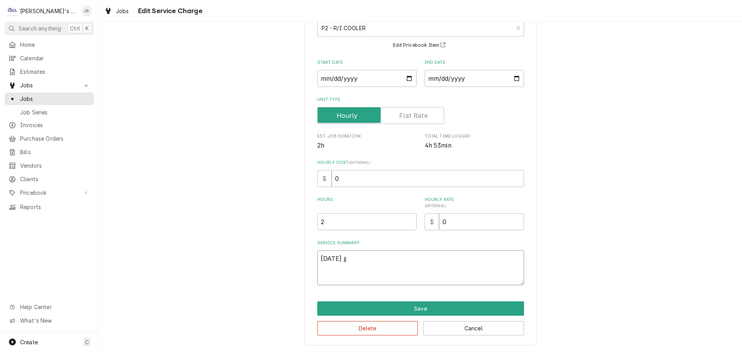
type textarea "10/9/2025 j"
type textarea "x"
type textarea "10/9/2025"
type textarea "x"
type textarea "10/9/2025 J"
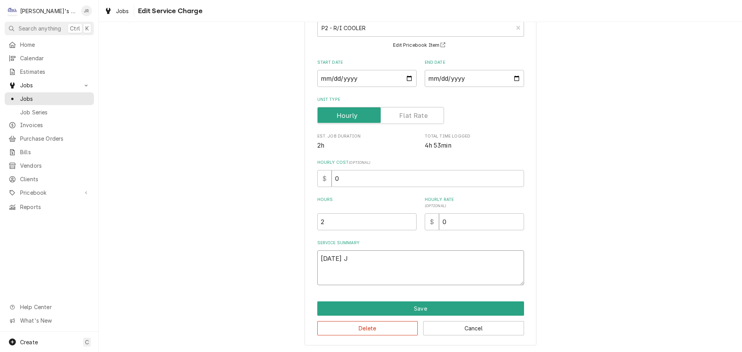
type textarea "x"
type textarea "10/9/2025 JR"
type textarea "x"
type textarea "10/9/2025 JR"
type textarea "x"
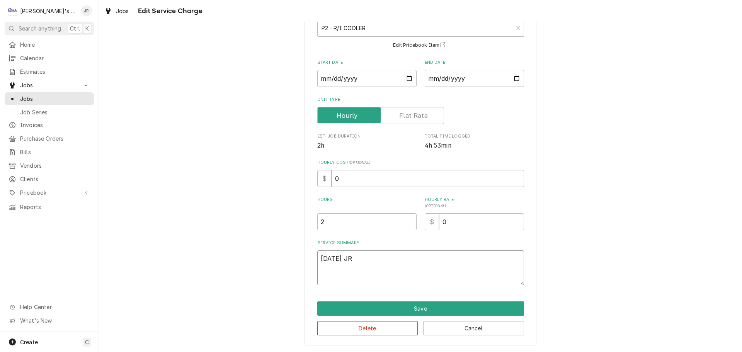
type textarea "10/9/2025 JR F"
type textarea "x"
type textarea "10/9/2025 JR Fo"
type textarea "x"
type textarea "10/9/2025 JR Fou"
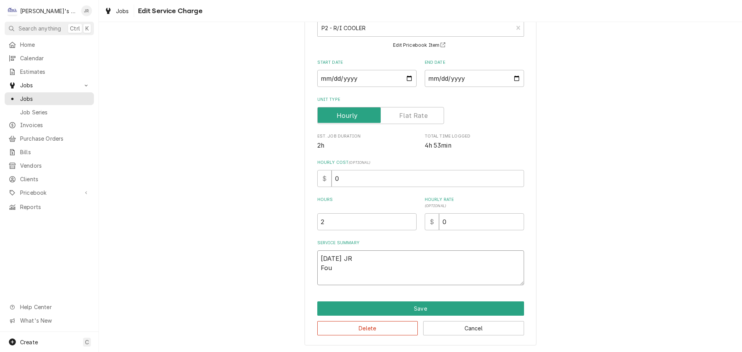
type textarea "x"
type textarea "10/9/2025 JR Foun"
type textarea "x"
type textarea "10/9/2025 JR Found"
type textarea "x"
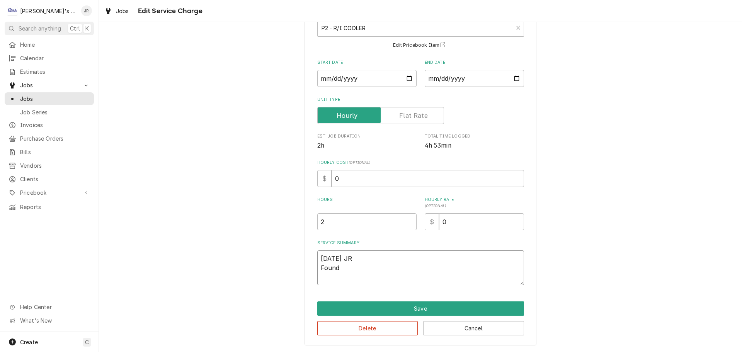
type textarea "10/9/2025 JR Found"
type textarea "x"
type textarea "10/9/2025 JR Found g"
type textarea "x"
type textarea "10/9/2025 JR Found"
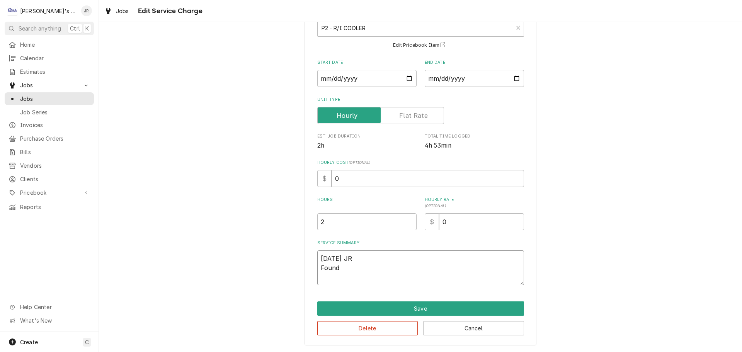
type textarea "x"
type textarea "10/9/2025 JR Found t"
type textarea "x"
type textarea "10/9/2025 JR Found th"
type textarea "x"
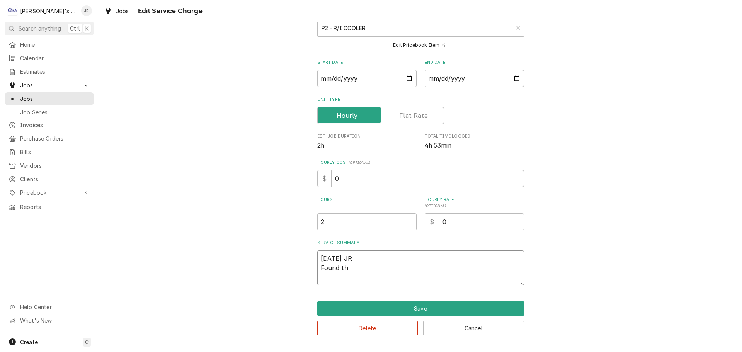
type textarea "10/9/2025 JR Found thr"
type textarea "x"
type textarea "10/9/2025 JR Found thre"
type textarea "x"
type textarea "10/9/2025 JR Found three"
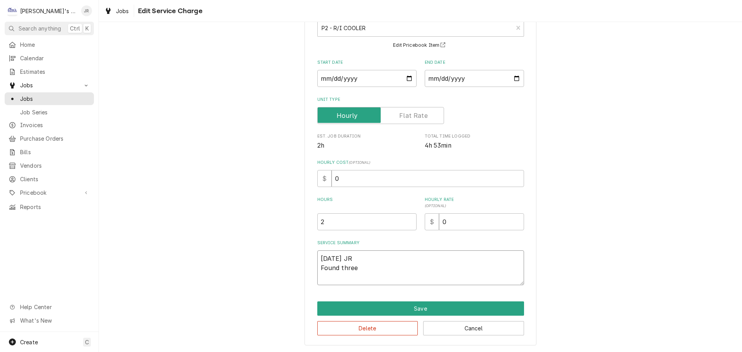
type textarea "x"
type textarea "10/9/2025 JR Found three"
type textarea "x"
type textarea "10/9/2025 JR Found three d"
type textarea "x"
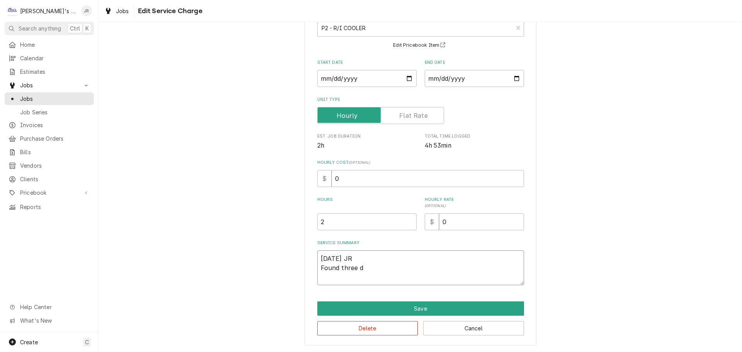
type textarea "10/9/2025 JR Found three do"
type textarea "x"
type textarea "10/9/2025 JR Found three doo"
type textarea "x"
type textarea "10/9/2025 JR Found three door"
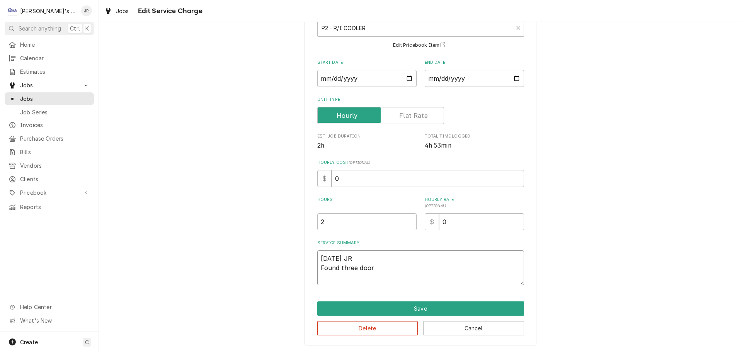
type textarea "x"
type textarea "10/9/2025 JR Found three door"
type textarea "x"
type textarea "10/9/2025 JR Found three door c"
type textarea "x"
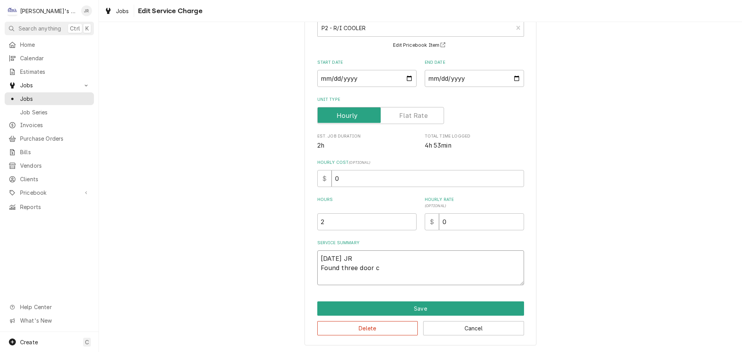
type textarea "10/9/2025 JR Found three door co"
type textarea "x"
type textarea "10/9/2025 JR Found three door coo"
type textarea "x"
type textarea "10/9/2025 JR Found three door cool"
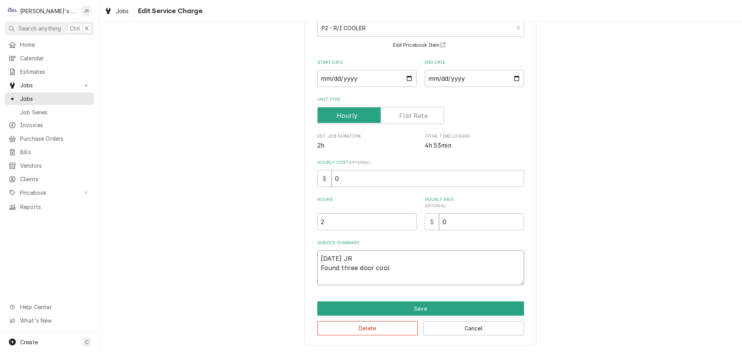
type textarea "x"
type textarea "10/9/2025 JR Found three door coole"
type textarea "x"
type textarea "10/9/2025 JR Found three door cooler"
type textarea "x"
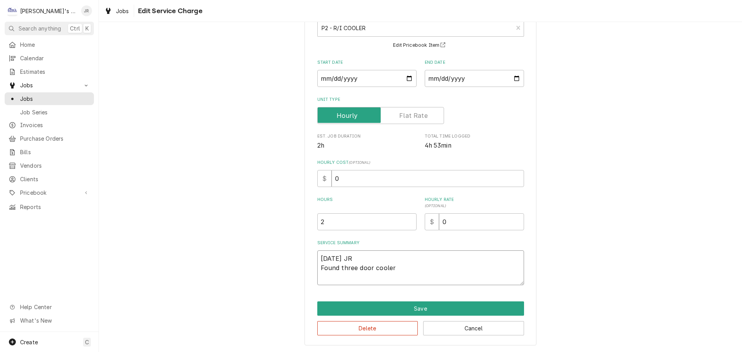
type textarea "10/9/2025 JR Found three door cooler"
type textarea "x"
type textarea "10/9/2025 JR Found three door cooler e"
type textarea "x"
type textarea "10/9/2025 JR Found three door cooler ev"
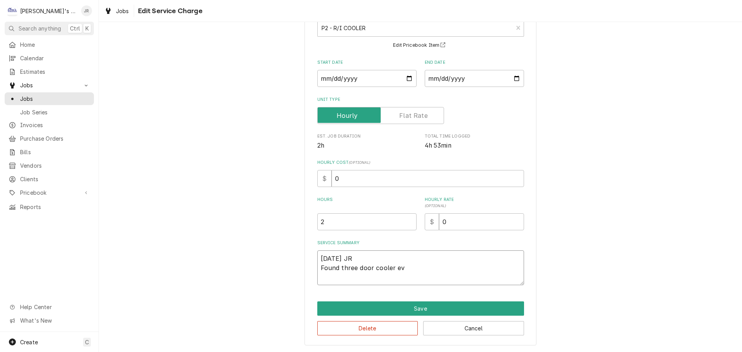
type textarea "x"
type textarea "10/9/2025 JR Found three door cooler eva"
type textarea "x"
type textarea "10/9/2025 JR Found three door cooler evap"
type textarea "x"
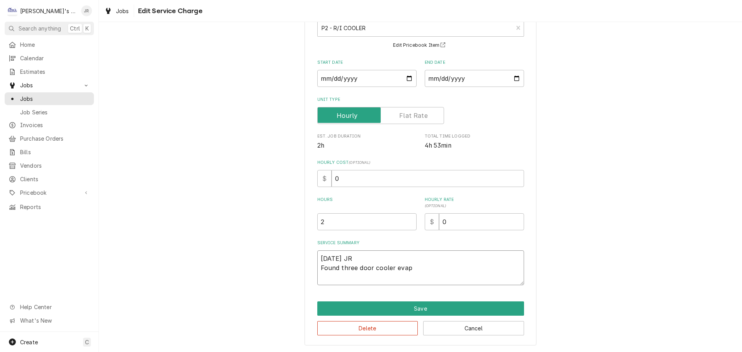
type textarea "10/9/2025 JR Found three door cooler evapo"
type textarea "x"
type textarea "10/9/2025 JR Found three door cooler evapor"
type textarea "x"
type textarea "10/9/2025 JR Found three door cooler evapora"
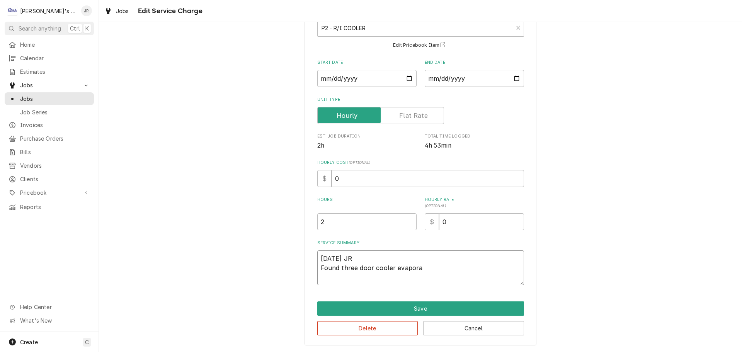
type textarea "x"
type textarea "10/9/2025 JR Found three door cooler evaporat"
type textarea "x"
type textarea "10/9/2025 JR Found three door cooler evaporato"
type textarea "x"
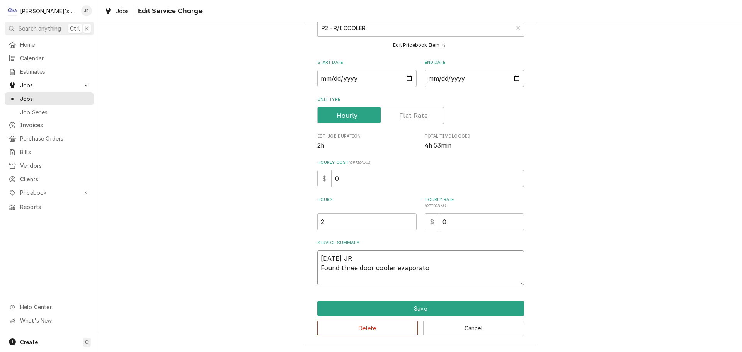
type textarea "10/9/2025 JR Found three door cooler evaporator"
type textarea "x"
type textarea "10/9/2025 JR Found three door cooler evaporator"
type textarea "x"
type textarea "10/9/2025 JR Found three door cooler evaporator p"
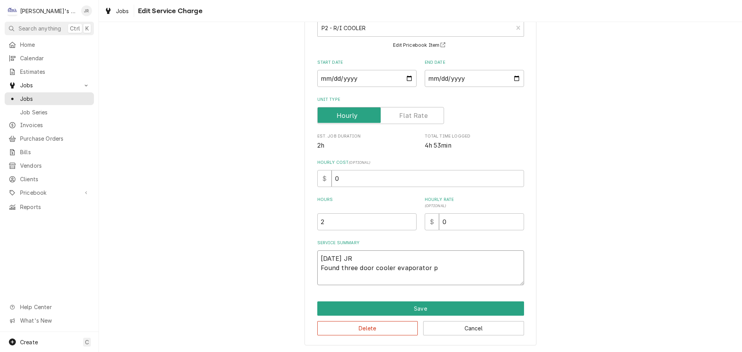
type textarea "x"
type textarea "10/9/2025 JR Found three door cooler evaporator pa"
type textarea "x"
type textarea "10/9/2025 JR Found three door cooler evaporator par"
type textarea "x"
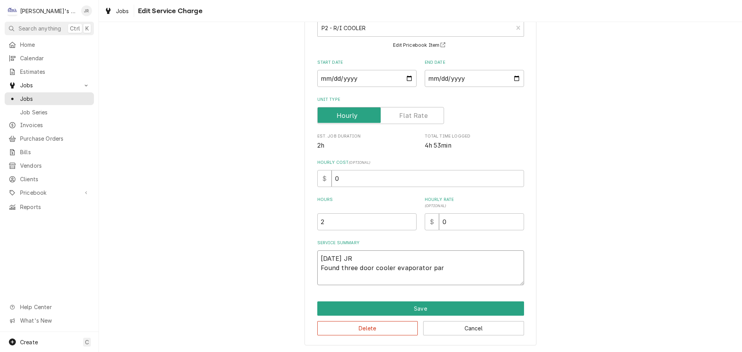
type textarea "10/9/2025 JR Found three door cooler evaporator part"
type textarea "x"
type textarea "10/9/2025 JR Found three door cooler evaporator parti"
type textarea "x"
type textarea "10/9/2025 JR Found three door cooler evaporator partia"
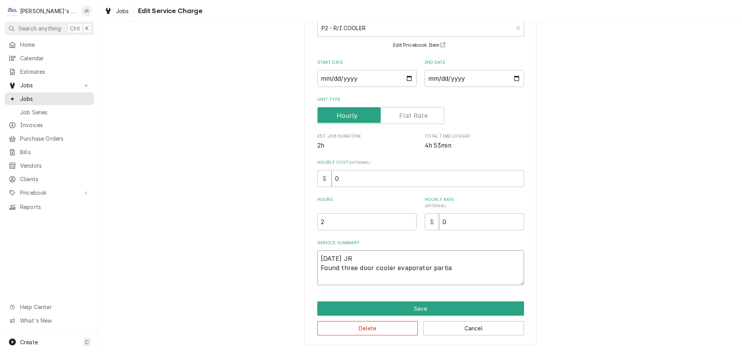
type textarea "x"
type textarea "10/9/2025 JR Found three door cooler evaporator partial"
type textarea "x"
type textarea "10/9/2025 JR Found three door cooler evaporator partiall"
type textarea "x"
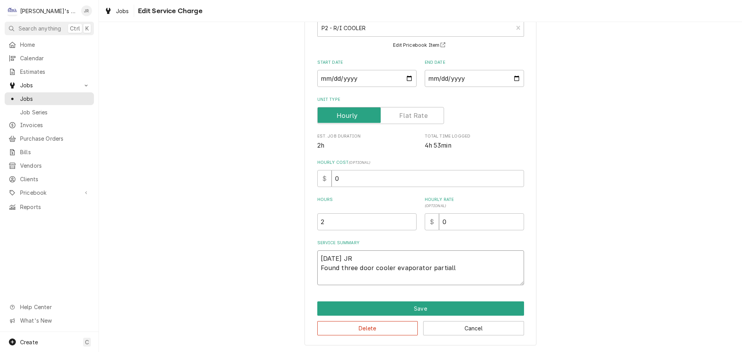
type textarea "10/9/2025 JR Found three door cooler evaporator partially"
type textarea "x"
type textarea "10/9/2025 JR Found three door cooler evaporator partially"
type textarea "x"
type textarea "10/9/2025 JR Found three door cooler evaporator partially i"
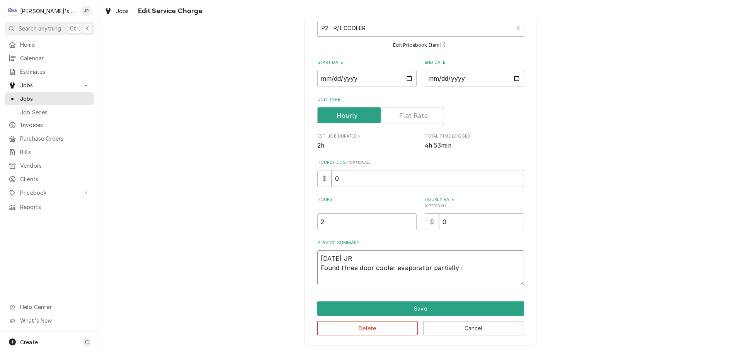
type textarea "x"
type textarea "10/9/2025 JR Found three door cooler evaporator partially ic"
type textarea "x"
type textarea "10/9/2025 JR Found three door cooler evaporator partially ice"
type textarea "x"
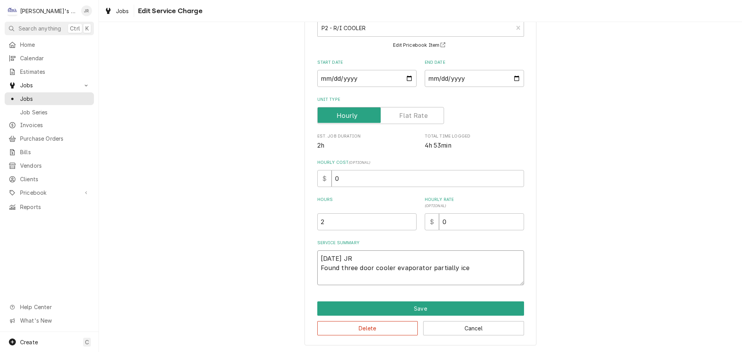
type textarea "10/9/2025 JR Found three door cooler evaporator partially iced"
type textarea "x"
type textarea "10/9/2025 JR Found three door cooler evaporator partially iced"
type textarea "x"
type textarea "10/9/2025 JR Found three door cooler evaporator partially iced u"
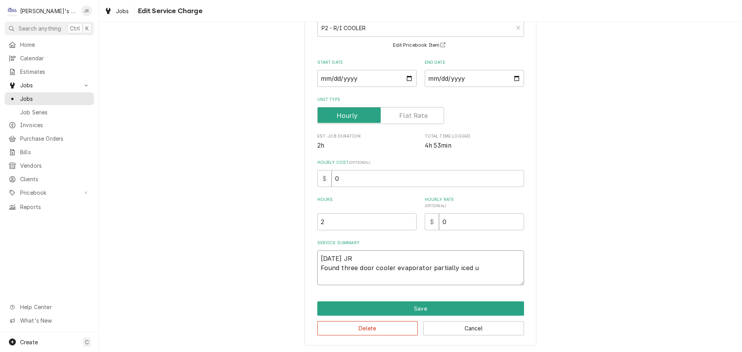
type textarea "x"
type textarea "10/9/2025 JR Found three door cooler evaporator partially iced up"
type textarea "x"
type textarea "10/9/2025 JR Found three door cooler evaporator partially iced up."
type textarea "x"
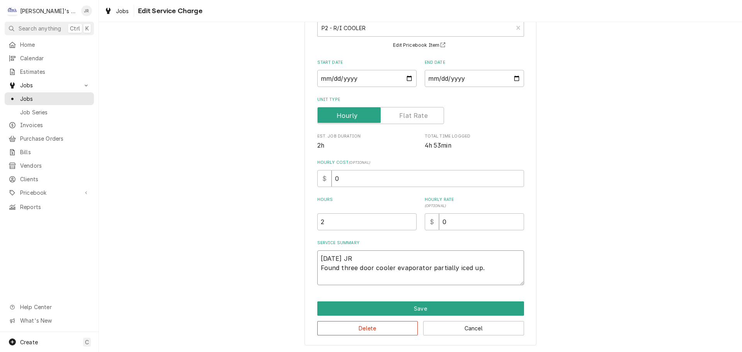
type textarea "10/9/2025 JR Found three door cooler evaporator partially iced up."
type textarea "x"
type textarea "10/9/2025 JR Found three door cooler evaporator partially iced up. D"
type textarea "x"
type textarea "10/9/2025 JR Found three door cooler evaporator partially iced up. Da"
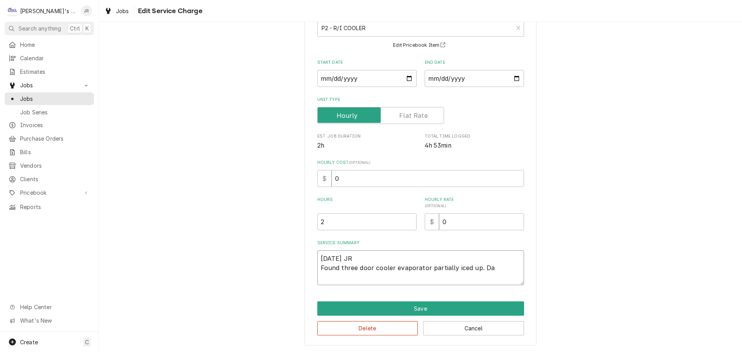
type textarea "x"
type textarea "10/9/2025 JR Found three door cooler evaporator partially iced up. Dav"
type textarea "x"
type textarea "10/9/2025 JR Found three door cooler evaporator partially iced up. Dave"
type textarea "x"
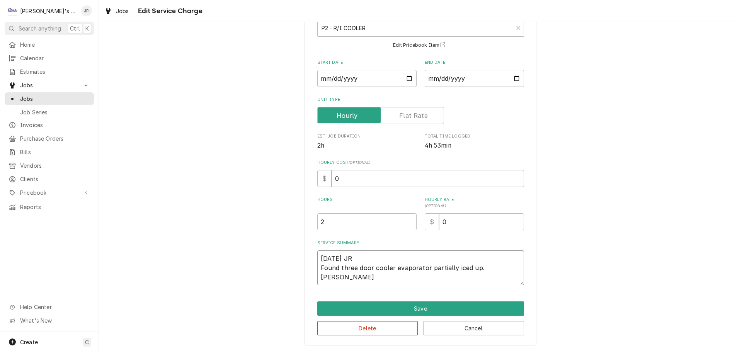
type textarea "10/9/2025 JR Found three door cooler evaporator partially iced up. Dave"
type textarea "x"
type textarea "10/9/2025 JR Found three door cooler evaporator partially iced up. Dave d"
type textarea "x"
type textarea "10/9/2025 JR Found three door cooler evaporator partially iced up. Dave de"
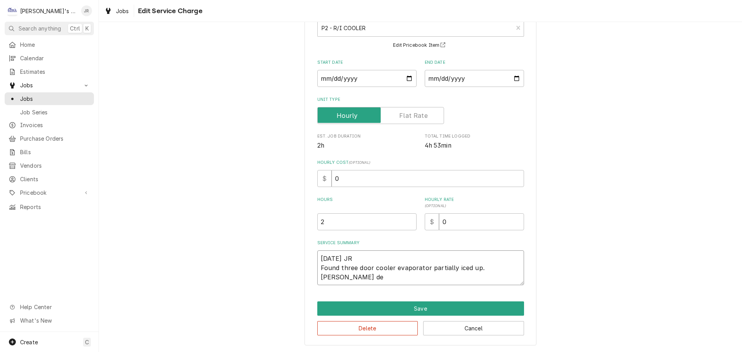
type textarea "x"
type textarea "10/9/2025 JR Found three door cooler evaporator partially iced up. Dave dei"
type textarea "x"
type textarea "10/9/2025 JR Found three door cooler evaporator partially iced up. Dave deic"
type textarea "x"
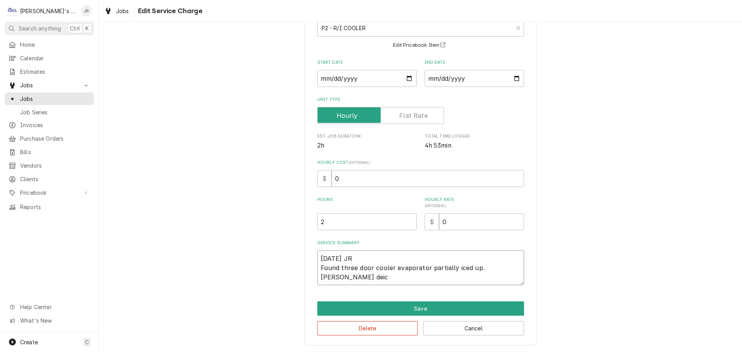
type textarea "10/9/2025 JR Found three door cooler evaporator partially iced up. Dave deice"
type textarea "x"
type textarea "10/9/2025 JR Found three door cooler evaporator partially iced up. Dave deiced"
type textarea "x"
type textarea "10/9/2025 JR Found three door cooler evaporator partially iced up. Dave deiced"
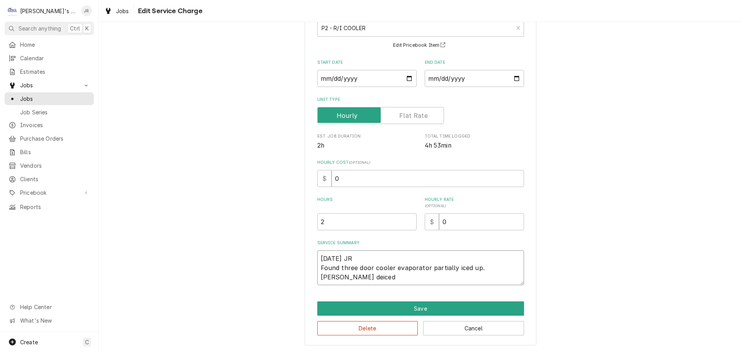
type textarea "x"
type textarea "10/9/2025 JR Found three door cooler evaporator partially iced up. Dave deiced w"
type textarea "x"
type textarea "10/9/2025 JR Found three door cooler evaporator partially iced up. Dave deiced …"
type textarea "x"
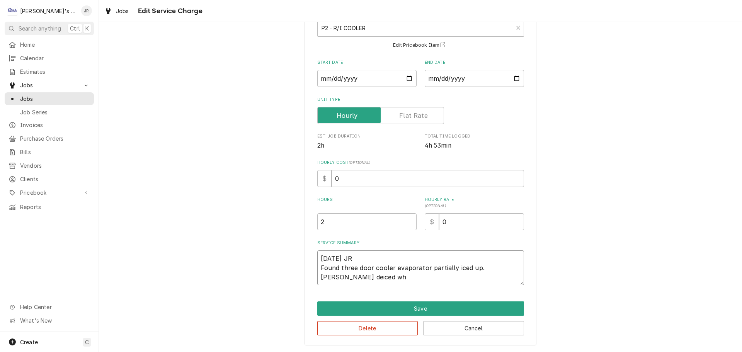
type textarea "10/9/2025 JR Found three door cooler evaporator partially iced up. Dave deiced …"
type textarea "x"
type textarea "10/9/2025 JR Found three door cooler evaporator partially iced up. Dave deiced …"
type textarea "x"
type textarea "10/9/2025 JR Found three door cooler evaporator partially iced up. Dave deiced …"
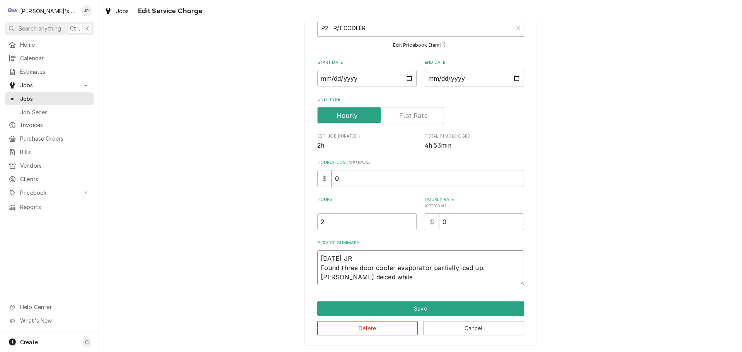
type textarea "x"
type textarea "10/9/2025 JR Found three door cooler evaporator partially iced up. Dave deiced …"
type textarea "x"
type textarea "10/9/2025 JR Found three door cooler evaporator partially iced up. Dave deiced …"
type textarea "x"
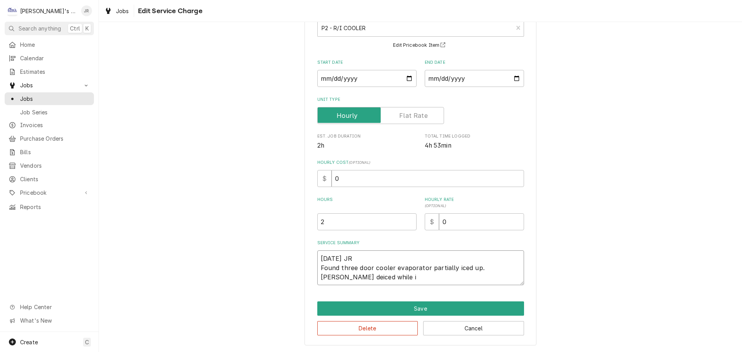
type textarea "10/9/2025 JR Found three door cooler evaporator partially iced up. Dave deiced …"
type textarea "x"
type textarea "10/9/2025 JR Found three door cooler evaporator partially iced up. Dave deiced …"
type textarea "x"
type textarea "10/9/2025 JR Found three door cooler evaporator partially iced up. Dave deiced …"
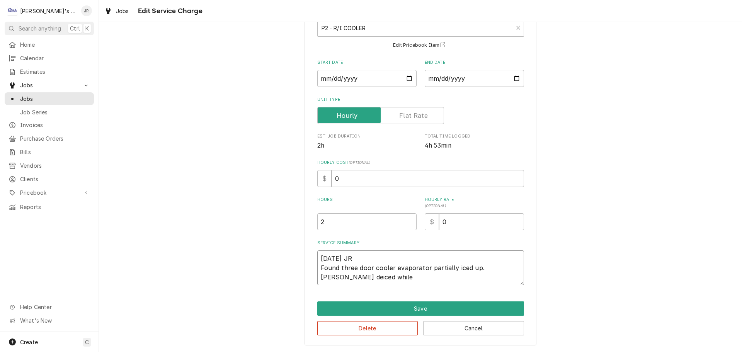
type textarea "x"
type textarea "10/9/2025 JR Found three door cooler evaporator partially iced up. Dave deiced …"
type textarea "x"
type textarea "10/9/2025 JR Found three door cooler evaporator partially iced up. Dave deiced …"
type textarea "x"
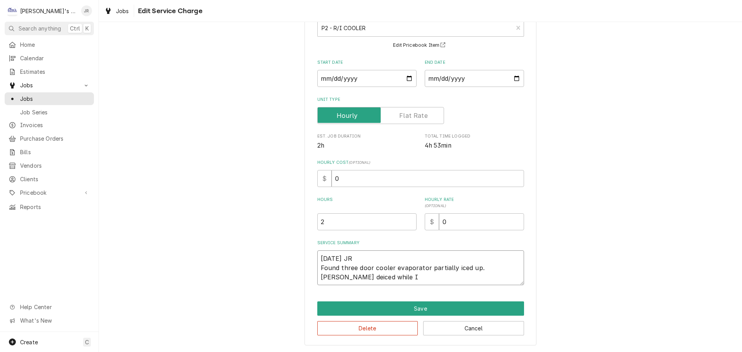
type textarea "10/9/2025 JR Found three door cooler evaporator partially iced up. Dave deiced …"
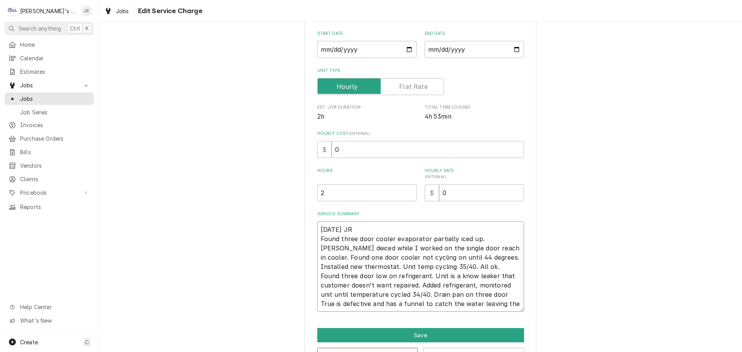
scroll to position [110, 0]
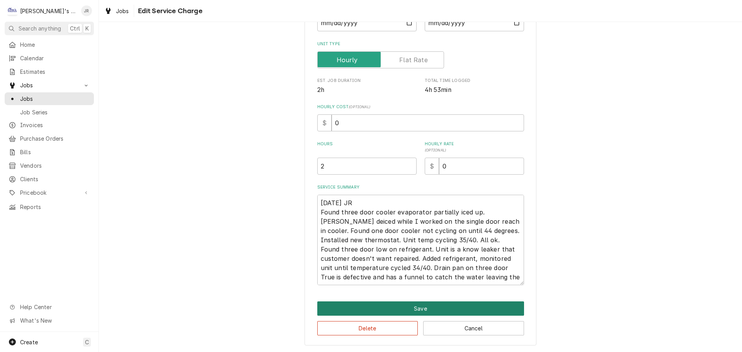
click at [375, 307] on button "Save" at bounding box center [420, 309] width 207 height 14
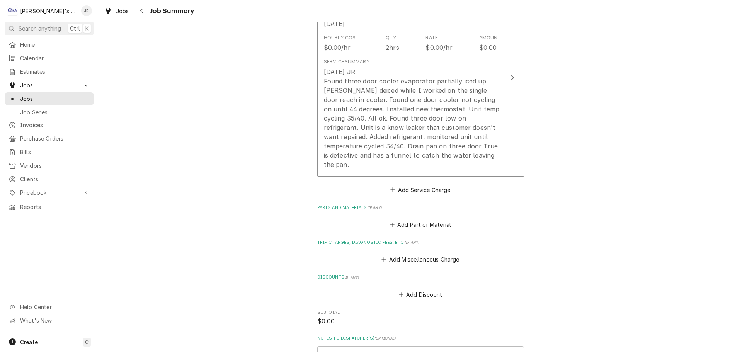
scroll to position [271, 0]
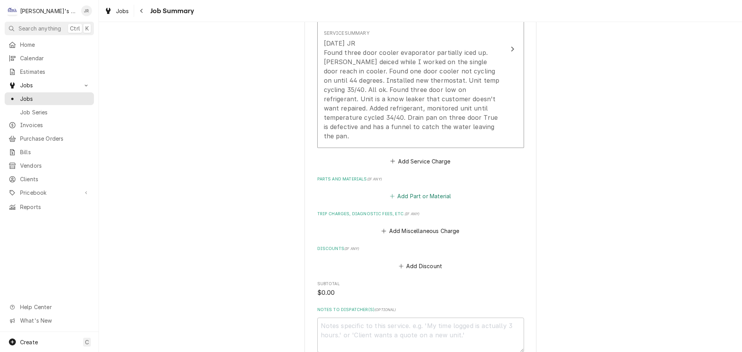
click at [402, 191] on button "Add Part or Material" at bounding box center [421, 196] width 64 height 11
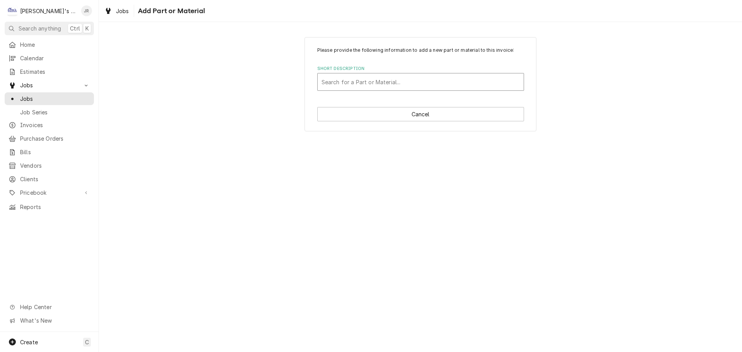
click at [378, 85] on div "Short Description" at bounding box center [421, 82] width 198 height 14
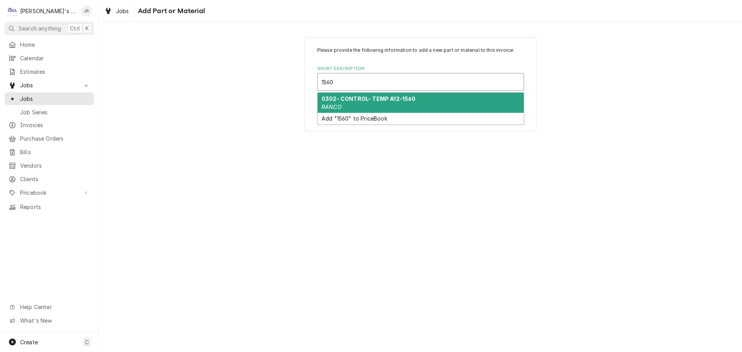
click at [369, 100] on strong "0302- CONTROL- TEMP A12-1560" at bounding box center [369, 99] width 94 height 7
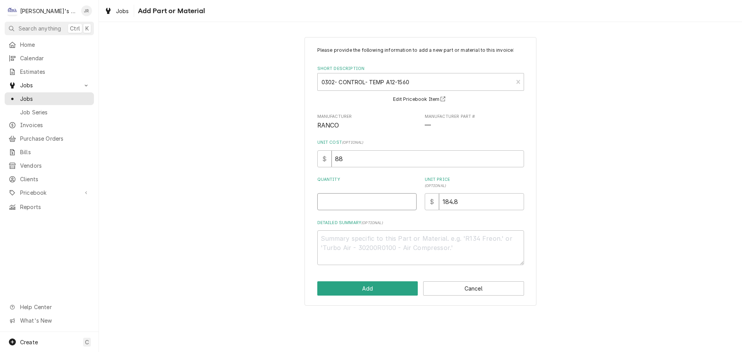
click at [387, 202] on input "Quantity" at bounding box center [366, 201] width 99 height 17
click at [391, 287] on button "Add" at bounding box center [367, 289] width 101 height 14
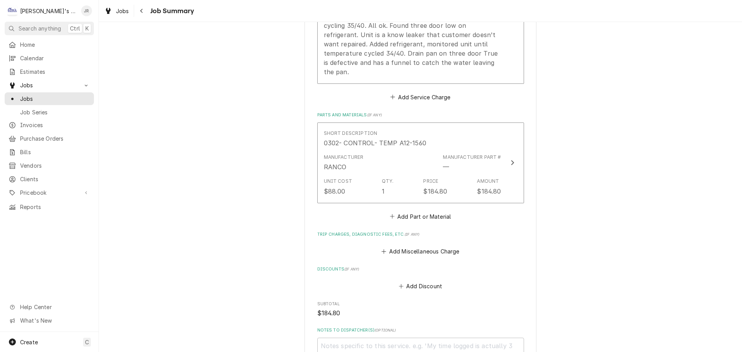
scroll to position [348, 0]
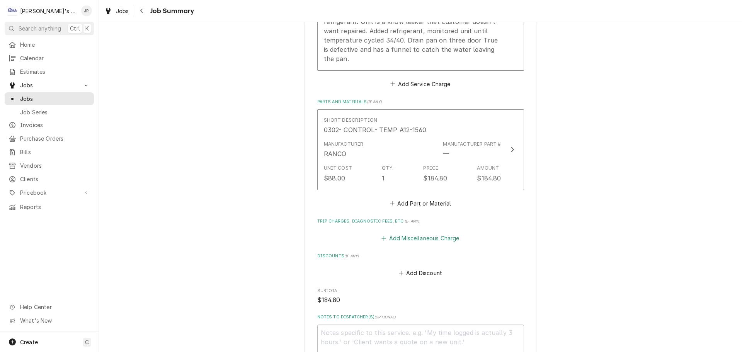
click at [413, 233] on button "Add Miscellaneous Charge" at bounding box center [421, 238] width 80 height 11
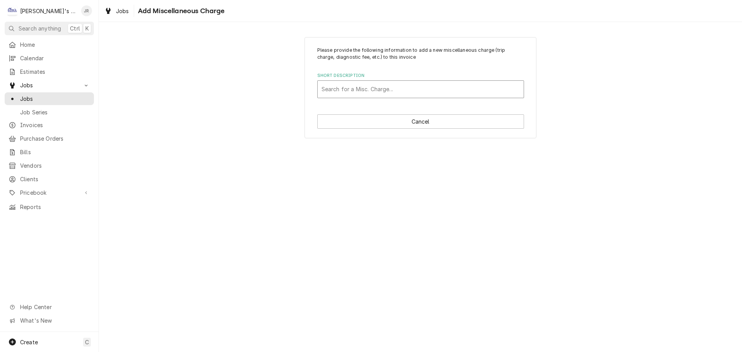
click at [403, 90] on div "Short Description" at bounding box center [421, 89] width 198 height 14
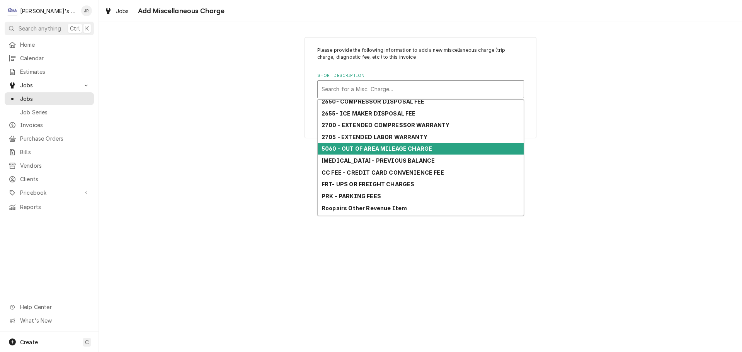
scroll to position [80, 0]
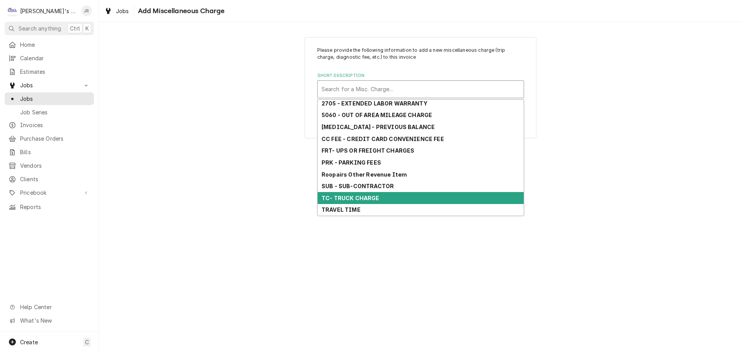
click at [381, 197] on div "TC- TRUCK CHARGE" at bounding box center [421, 198] width 206 height 12
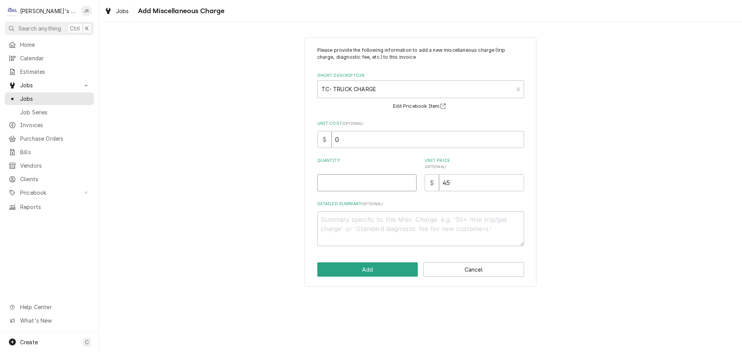
click at [396, 183] on input "Quantity" at bounding box center [366, 182] width 99 height 17
click at [447, 187] on input "45" at bounding box center [481, 182] width 85 height 17
click at [407, 267] on button "Add" at bounding box center [367, 270] width 101 height 14
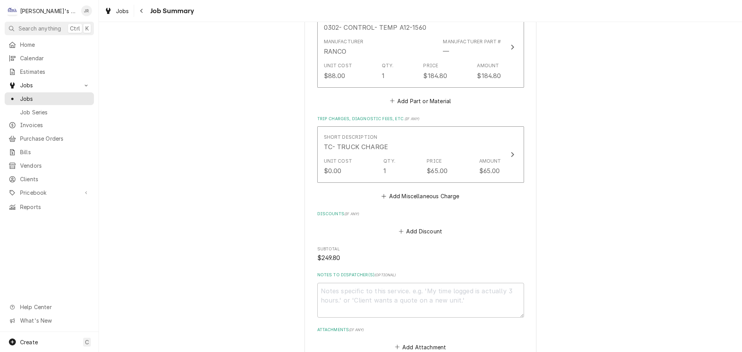
scroll to position [464, 0]
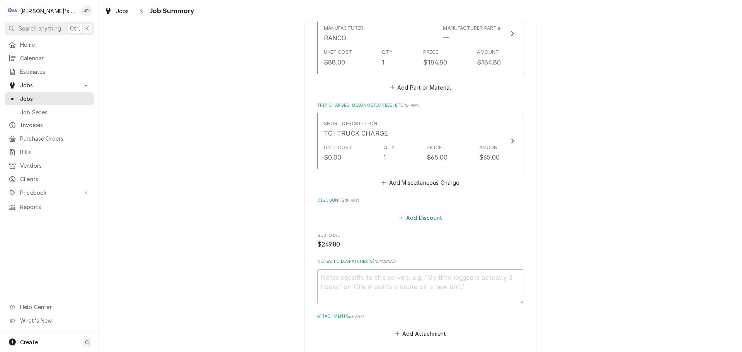
click at [407, 212] on button "Add Discount" at bounding box center [421, 217] width 46 height 11
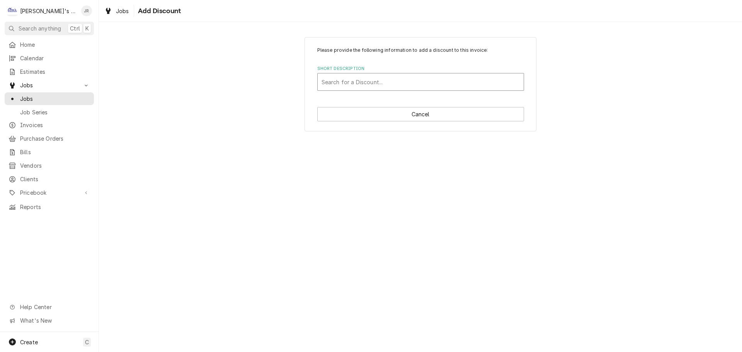
click at [406, 83] on div "Short Description" at bounding box center [421, 82] width 198 height 14
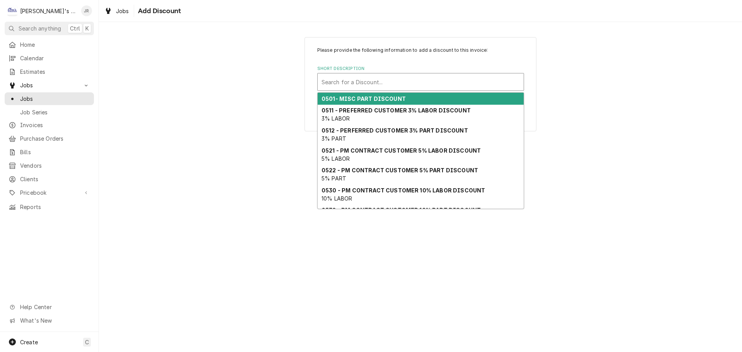
click at [404, 101] on div "0501- MISC PART DISCOUNT" at bounding box center [421, 99] width 206 height 12
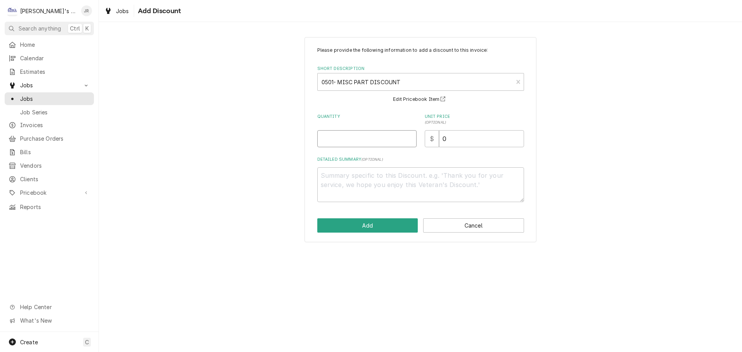
click at [389, 142] on input "Quantity" at bounding box center [366, 138] width 99 height 17
click at [466, 183] on textarea "Detailed Summary ( optional )" at bounding box center [420, 184] width 207 height 35
click at [389, 225] on button "Add" at bounding box center [367, 225] width 101 height 14
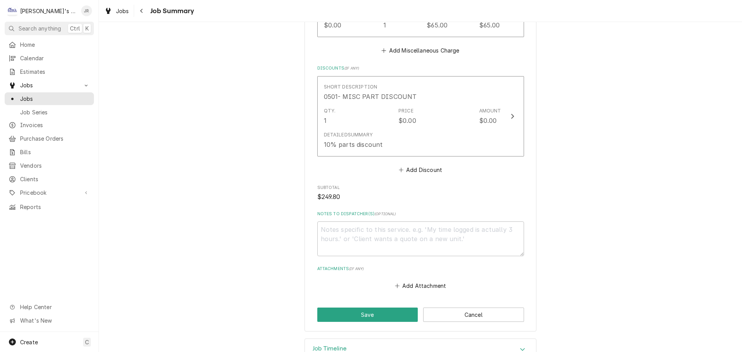
scroll to position [610, 0]
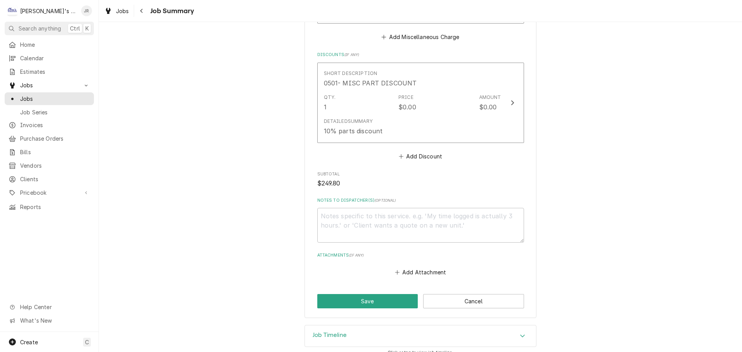
click at [331, 198] on div "Notes to Dispatcher(s) ( optional )" at bounding box center [420, 220] width 207 height 45
click at [332, 208] on textarea "Notes to Dispatcher(s) ( optional )" at bounding box center [420, 225] width 207 height 35
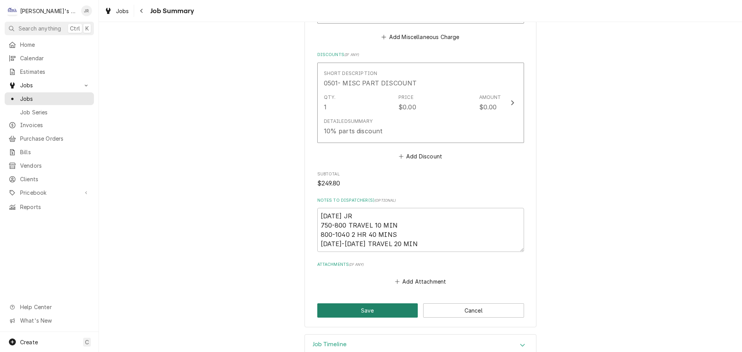
click at [351, 304] on button "Save" at bounding box center [367, 311] width 101 height 14
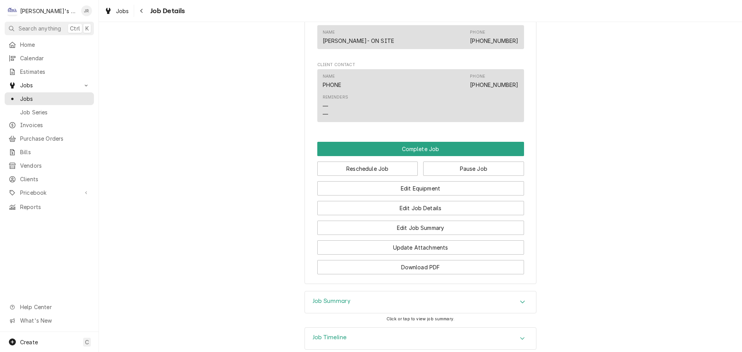
scroll to position [667, 0]
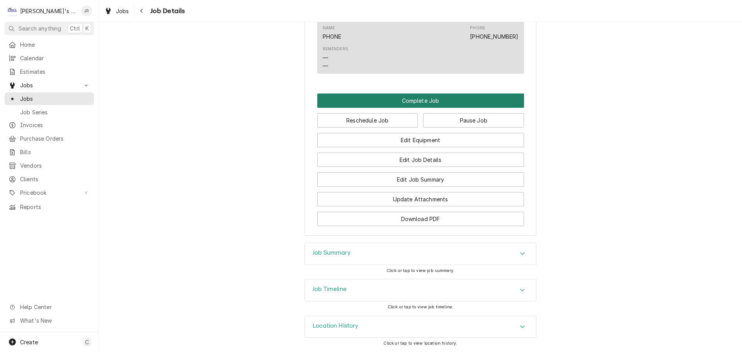
click at [408, 101] on button "Complete Job" at bounding box center [420, 101] width 207 height 14
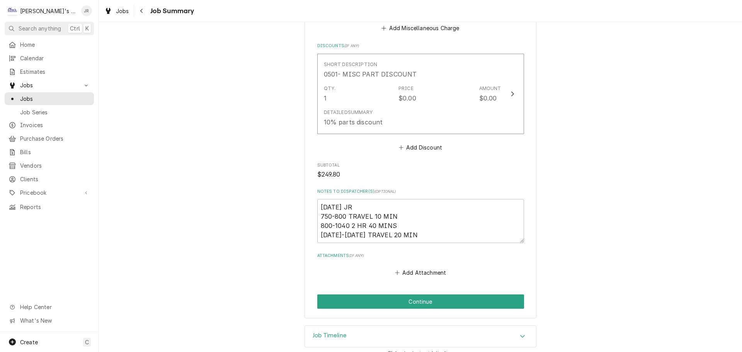
scroll to position [619, 0]
click at [375, 297] on button "Continue" at bounding box center [420, 301] width 207 height 14
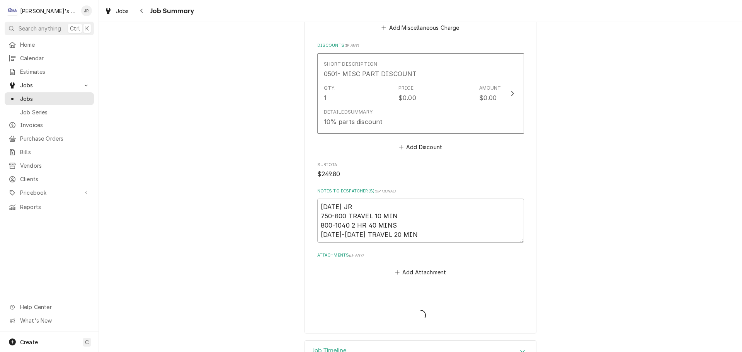
type textarea "x"
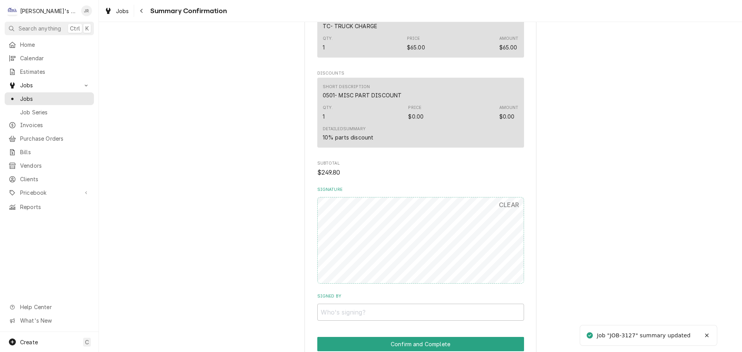
scroll to position [560, 0]
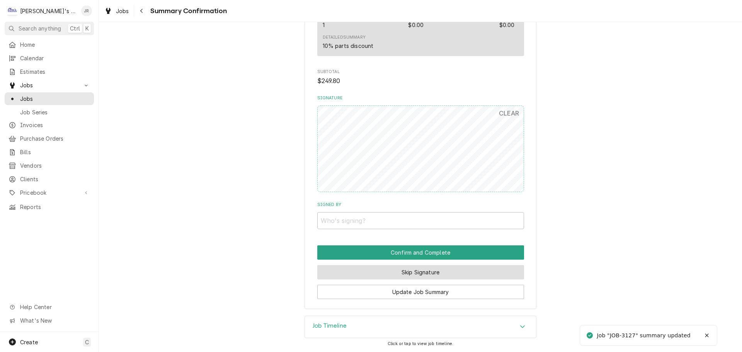
click at [401, 275] on button "Skip Signature" at bounding box center [420, 272] width 207 height 14
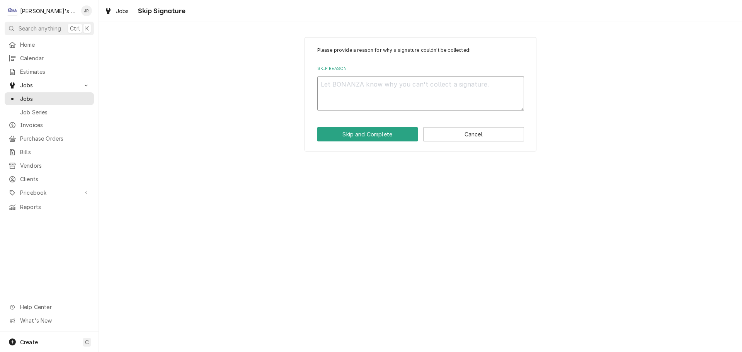
click at [394, 87] on textarea "Skip Reason" at bounding box center [420, 93] width 207 height 35
type textarea "x"
type textarea "."
click at [392, 137] on button "Skip and Complete" at bounding box center [367, 134] width 101 height 14
type textarea "x"
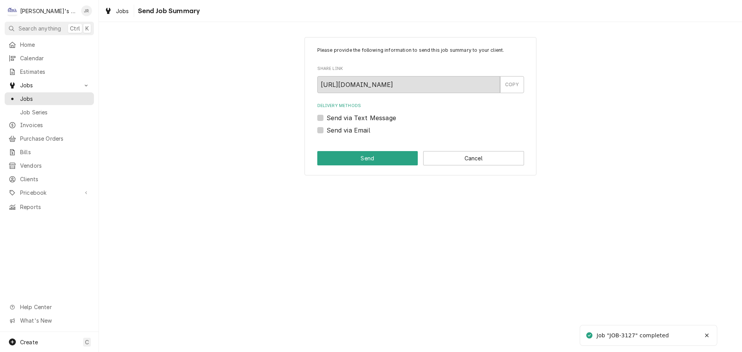
click at [327, 130] on label "Send via Email" at bounding box center [349, 130] width 44 height 9
click at [327, 130] on input "Send via Email" at bounding box center [430, 134] width 207 height 17
checkbox input "true"
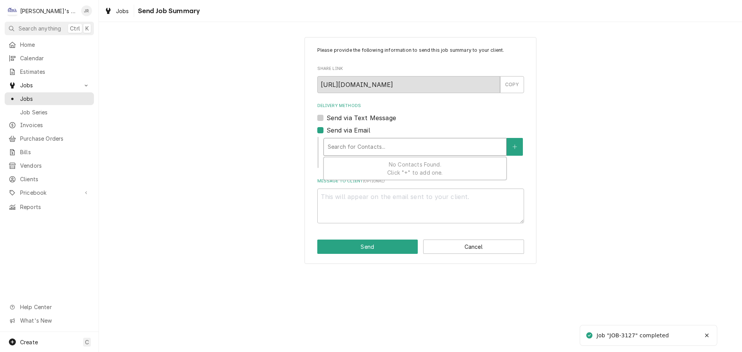
click at [361, 147] on div "Delivery Methods" at bounding box center [415, 147] width 175 height 14
click at [366, 151] on div "Delivery Methods" at bounding box center [415, 147] width 175 height 14
click at [327, 119] on label "Send via Text Message" at bounding box center [362, 117] width 70 height 9
click at [327, 119] on input "Send via Text Message" at bounding box center [430, 121] width 207 height 17
checkbox input "true"
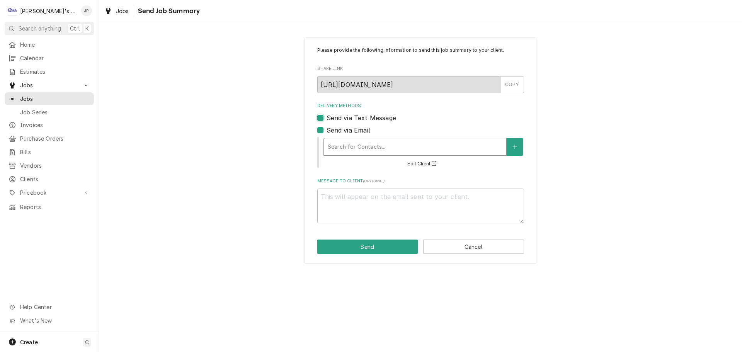
type textarea "x"
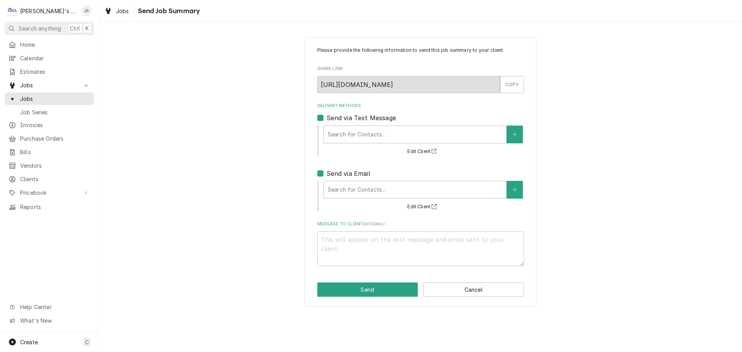
click at [327, 174] on label "Send via Email" at bounding box center [349, 173] width 44 height 9
click at [327, 174] on input "Send via Email" at bounding box center [430, 177] width 207 height 17
checkbox input "false"
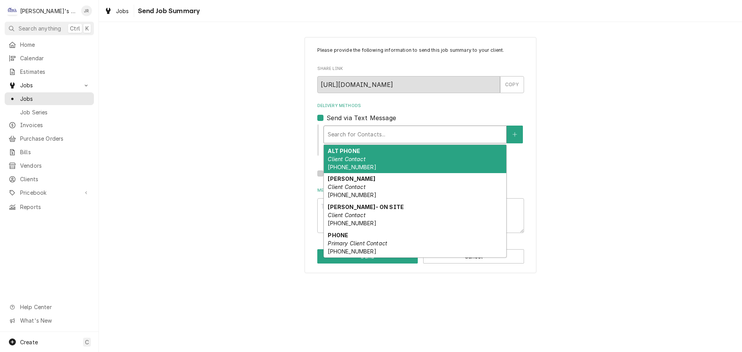
click at [372, 137] on div "Delivery Methods" at bounding box center [415, 135] width 175 height 14
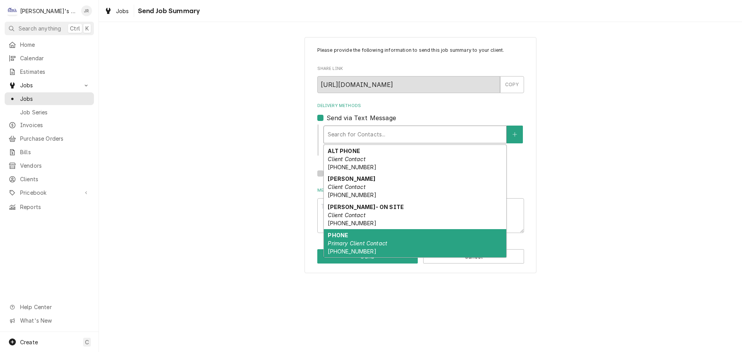
click at [391, 241] on div "PHONE Primary Client Contact (541) 942-4188" at bounding box center [415, 243] width 183 height 28
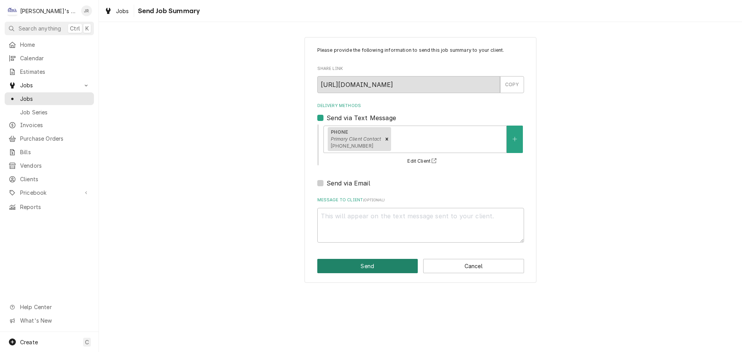
click at [391, 272] on button "Send" at bounding box center [367, 266] width 101 height 14
type textarea "x"
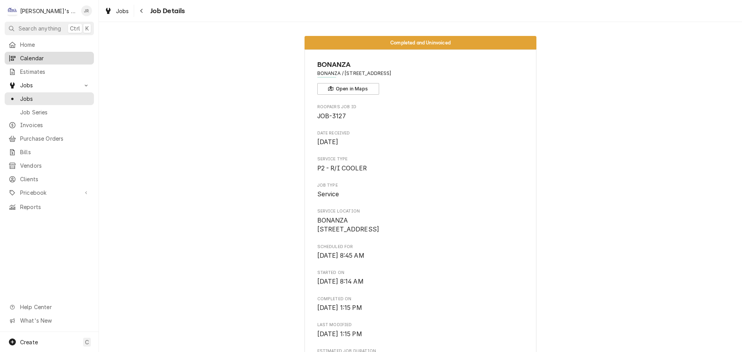
click at [58, 60] on span "Calendar" at bounding box center [55, 58] width 70 height 8
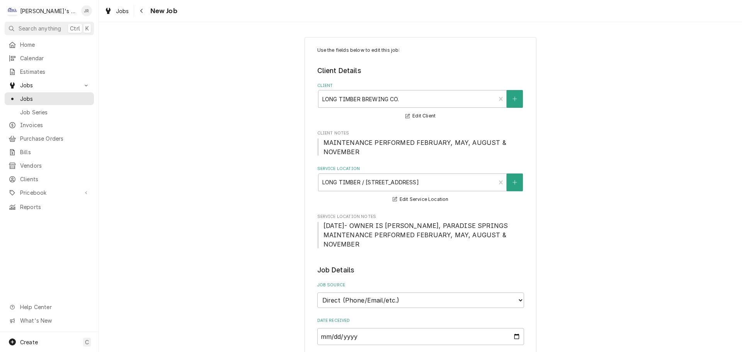
scroll to position [309, 0]
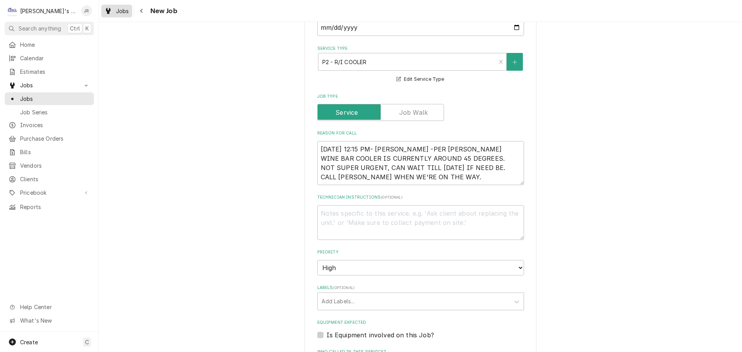
click at [120, 14] on span "Jobs" at bounding box center [122, 11] width 13 height 8
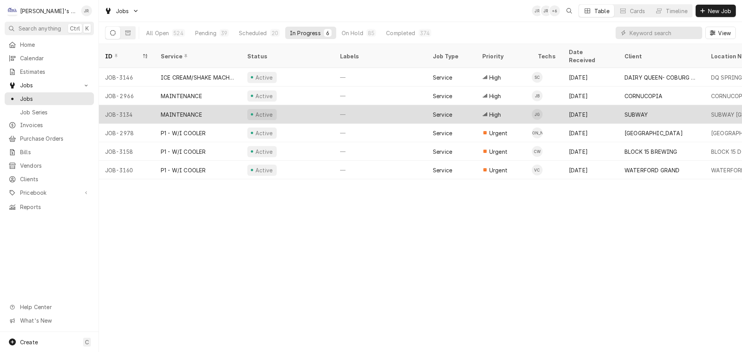
click at [314, 106] on div "Active" at bounding box center [287, 114] width 93 height 19
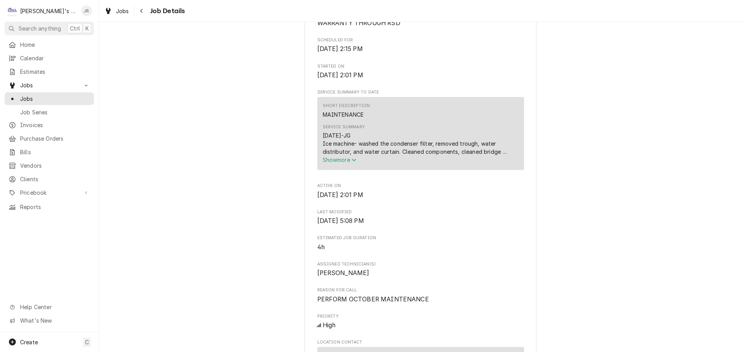
scroll to position [348, 0]
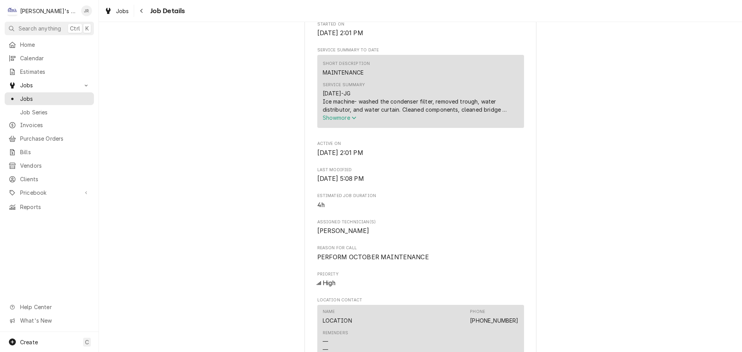
click at [343, 120] on span "Show more" at bounding box center [340, 117] width 34 height 7
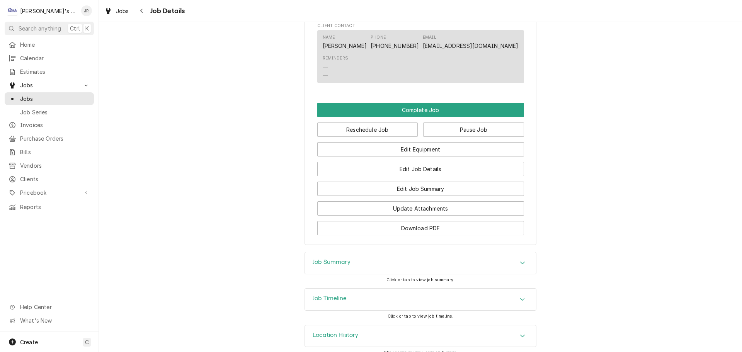
scroll to position [722, 0]
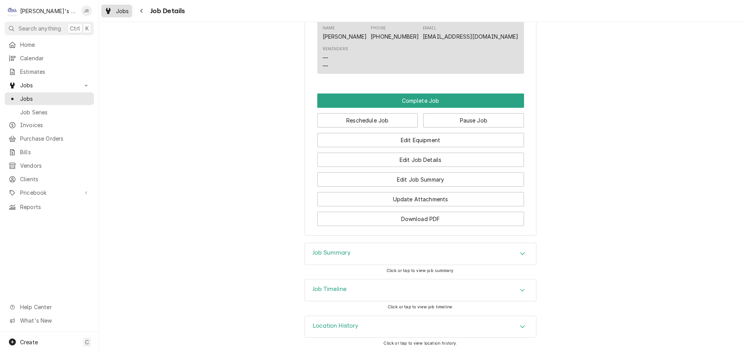
click at [107, 14] on icon "Dynamic Content Wrapper" at bounding box center [108, 11] width 5 height 6
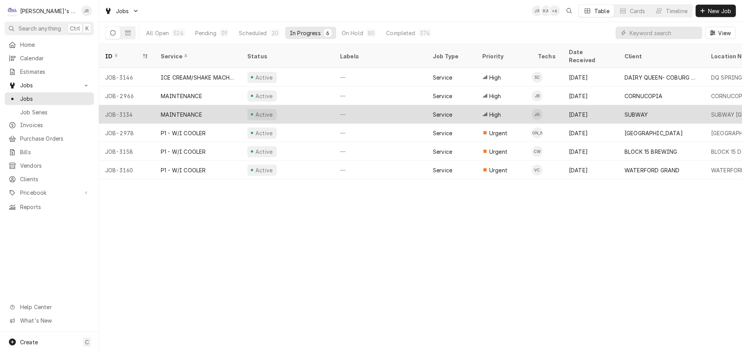
click at [309, 109] on div "Active" at bounding box center [287, 114] width 93 height 19
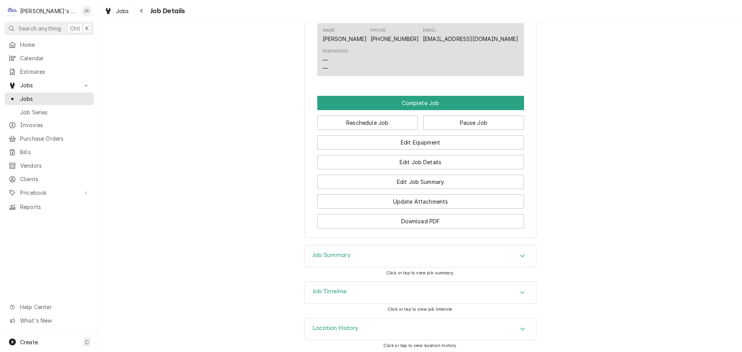
scroll to position [705, 0]
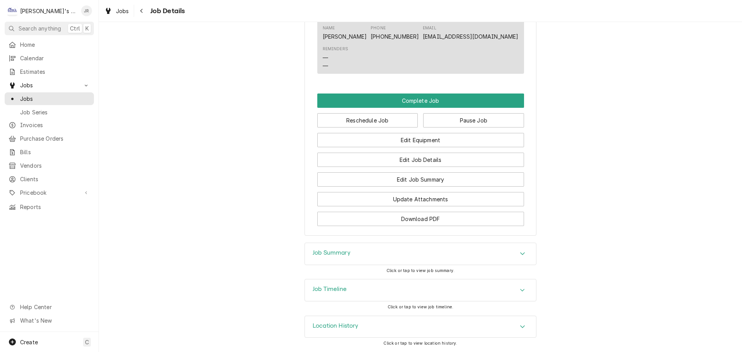
click at [337, 295] on div "Job Timeline" at bounding box center [420, 291] width 231 height 22
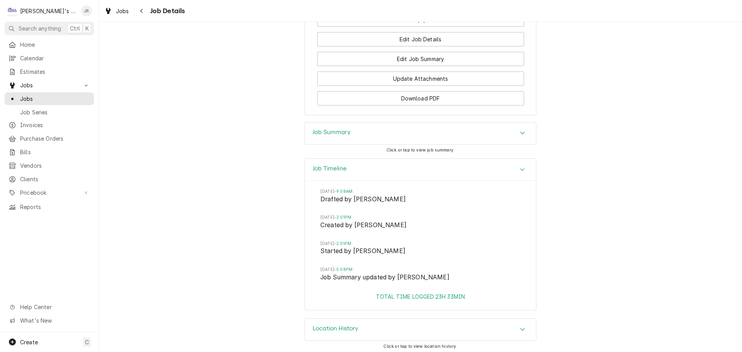
scroll to position [829, 0]
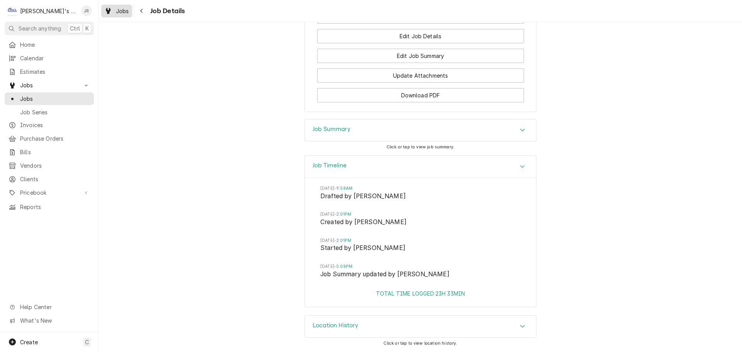
click at [107, 16] on link "Jobs" at bounding box center [116, 11] width 31 height 13
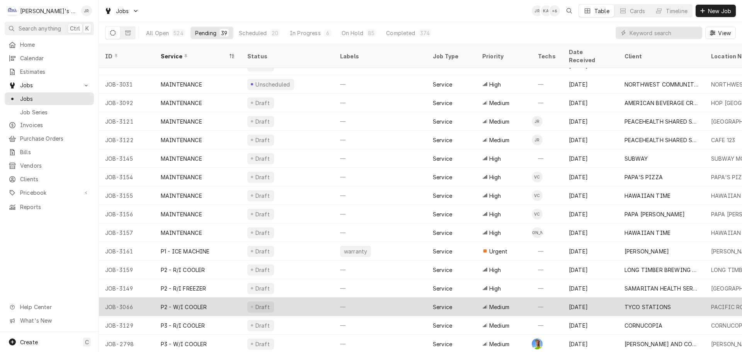
scroll to position [399, 0]
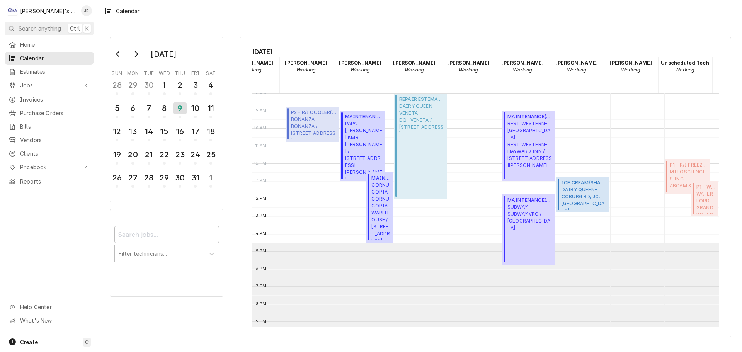
scroll to position [0, 96]
click at [377, 208] on span "CORNUCOPIA CORNUCOPIA WAREHOUSE / 1035 CONGER ST SUITE 6, EUGENE, OR 97402" at bounding box center [381, 211] width 19 height 59
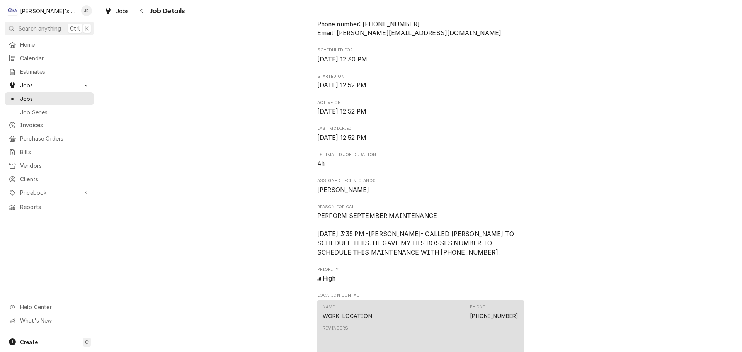
scroll to position [283, 0]
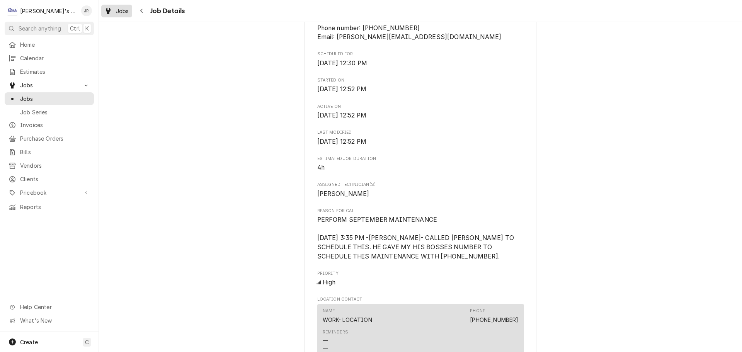
click at [106, 12] on icon "Dynamic Content Wrapper" at bounding box center [108, 11] width 5 height 6
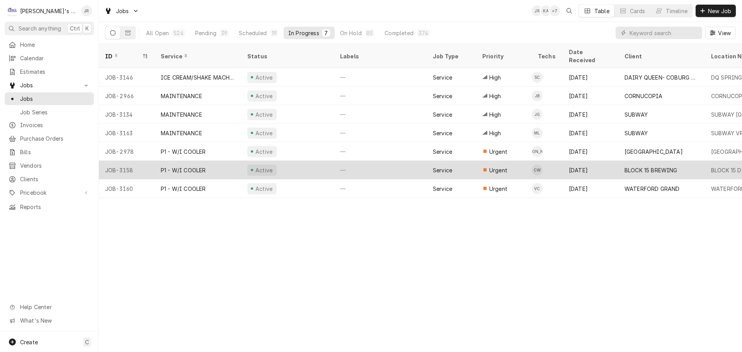
click at [319, 161] on div "Active" at bounding box center [287, 170] width 93 height 19
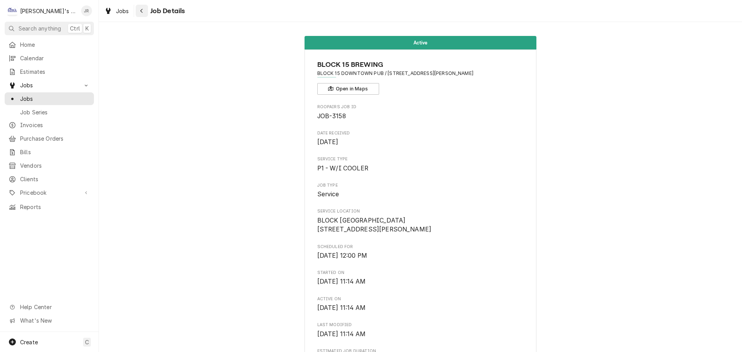
click at [138, 12] on div "Navigate back" at bounding box center [142, 11] width 8 height 8
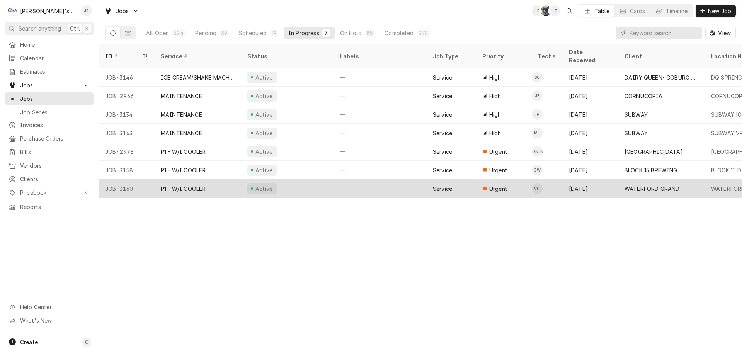
click at [290, 181] on div "Active" at bounding box center [287, 188] width 93 height 19
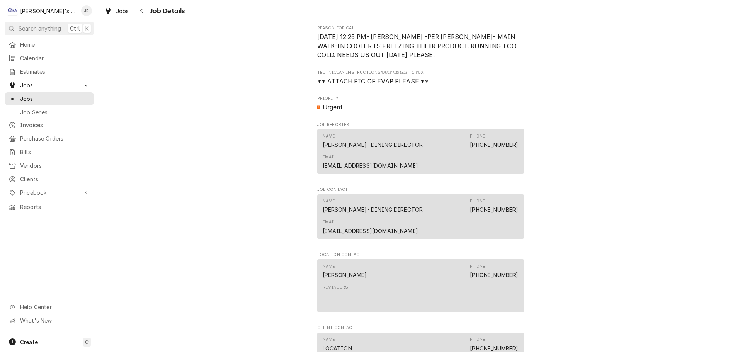
scroll to position [503, 0]
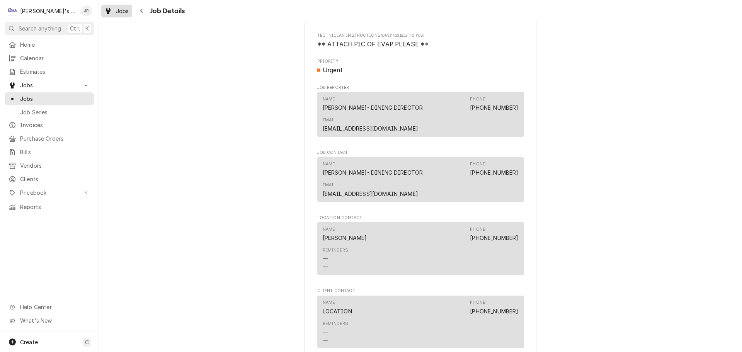
click at [107, 11] on icon "Dynamic Content Wrapper" at bounding box center [108, 11] width 5 height 6
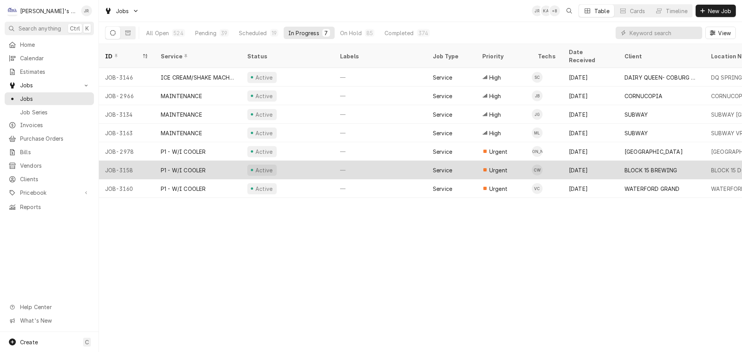
click at [357, 161] on div "—" at bounding box center [380, 170] width 93 height 19
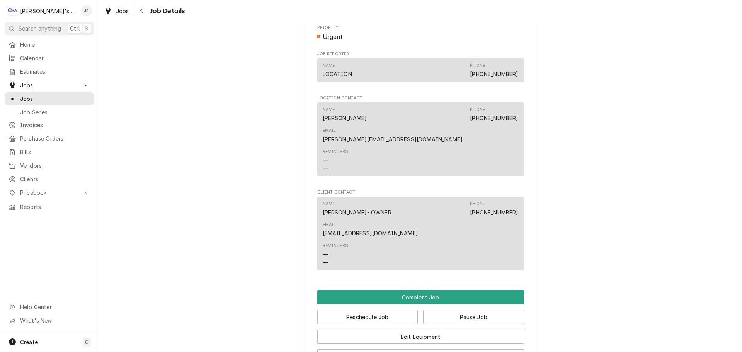
scroll to position [601, 0]
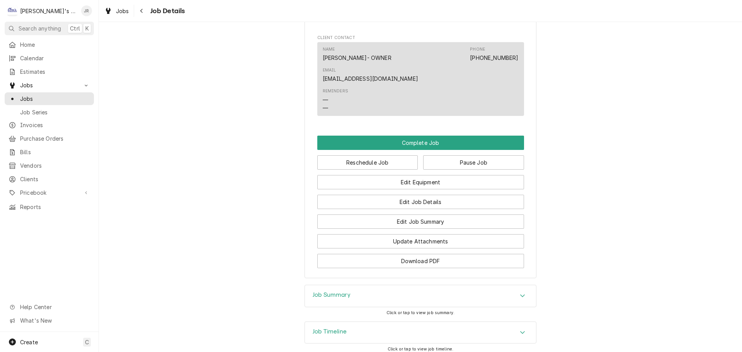
drag, startPoint x: 374, startPoint y: 287, endPoint x: 341, endPoint y: 273, distance: 34.7
click at [374, 322] on div "Job Timeline" at bounding box center [420, 333] width 231 height 22
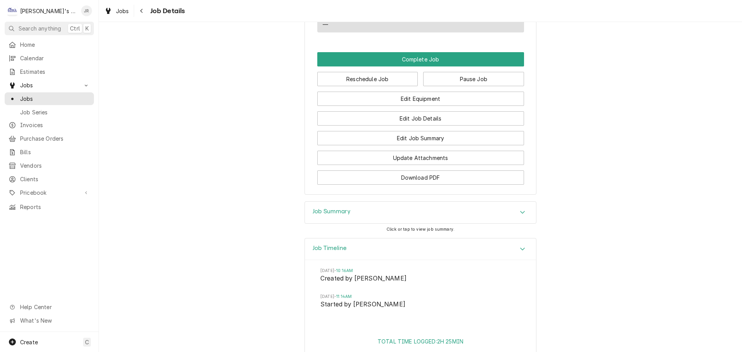
scroll to position [690, 0]
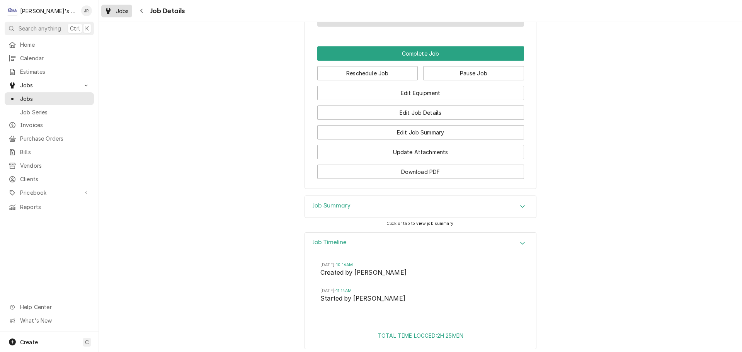
click at [118, 14] on span "Jobs" at bounding box center [122, 11] width 13 height 8
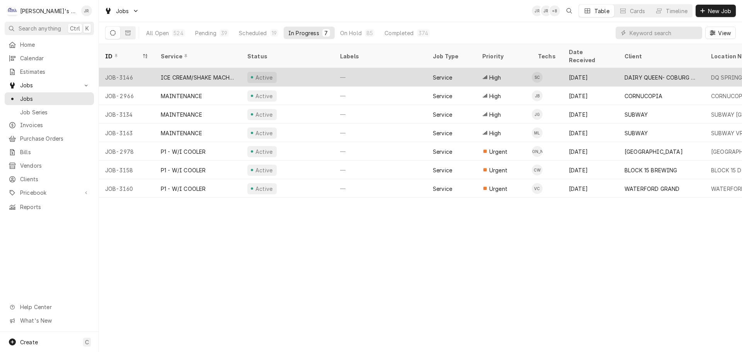
click at [304, 68] on div "Active" at bounding box center [287, 77] width 93 height 19
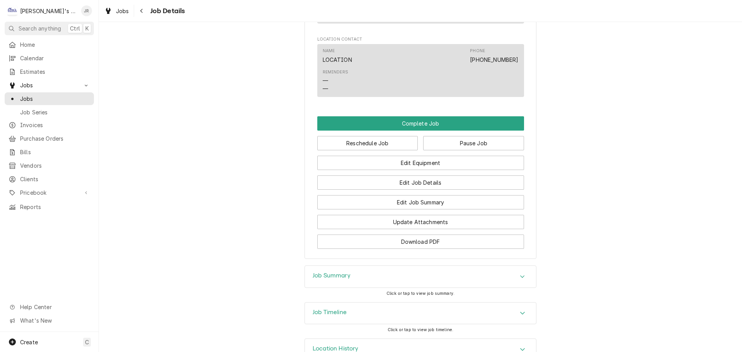
scroll to position [573, 0]
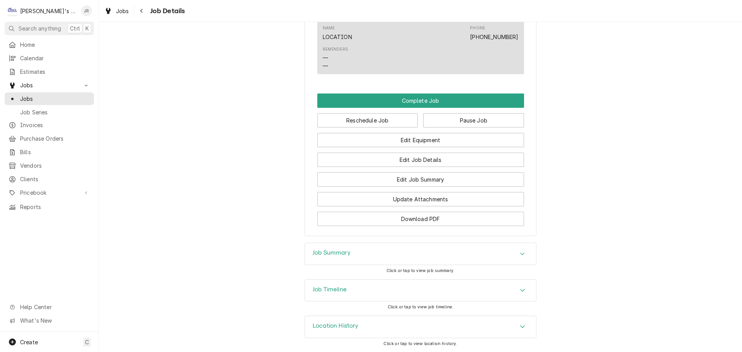
drag, startPoint x: 341, startPoint y: 287, endPoint x: 329, endPoint y: 277, distance: 15.7
click at [341, 286] on h3 "Job Timeline" at bounding box center [330, 289] width 34 height 7
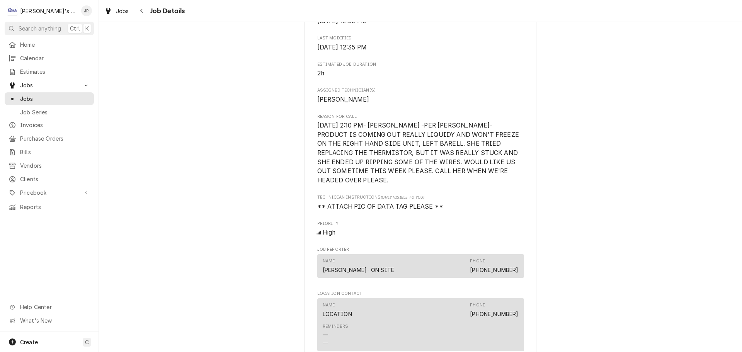
scroll to position [284, 0]
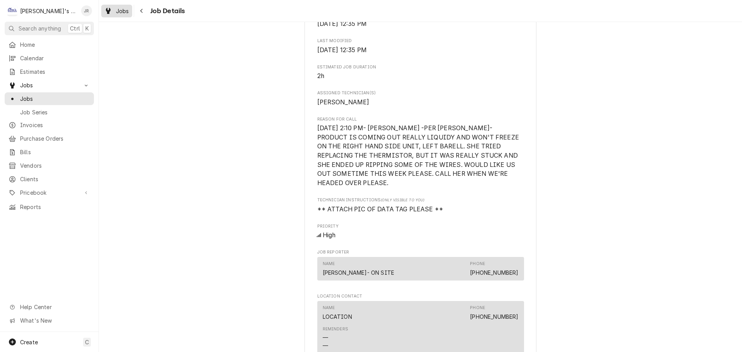
click at [111, 14] on div "Dynamic Content Wrapper" at bounding box center [108, 10] width 8 height 9
